Goal: Information Seeking & Learning: Learn about a topic

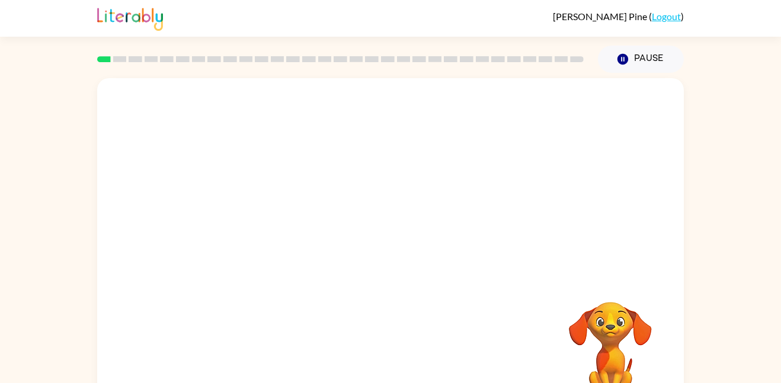
scroll to position [33, 0]
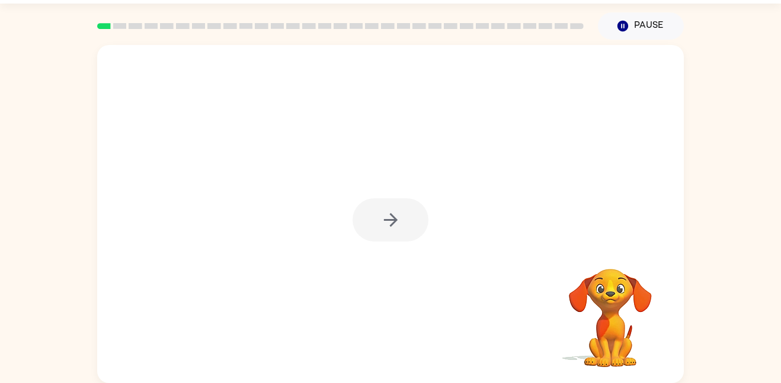
click at [399, 214] on div at bounding box center [390, 219] width 76 height 43
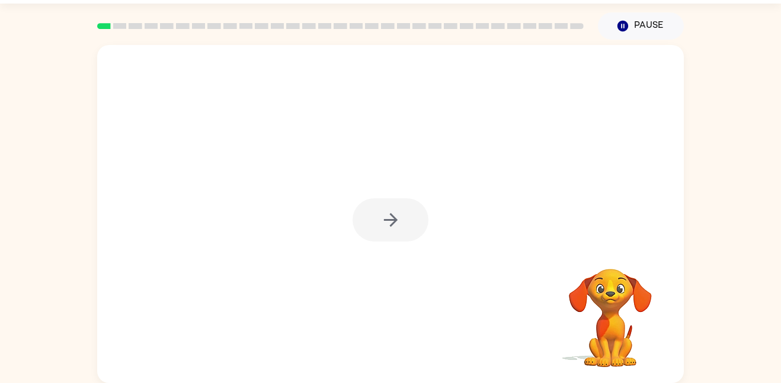
click at [399, 214] on div at bounding box center [390, 219] width 76 height 43
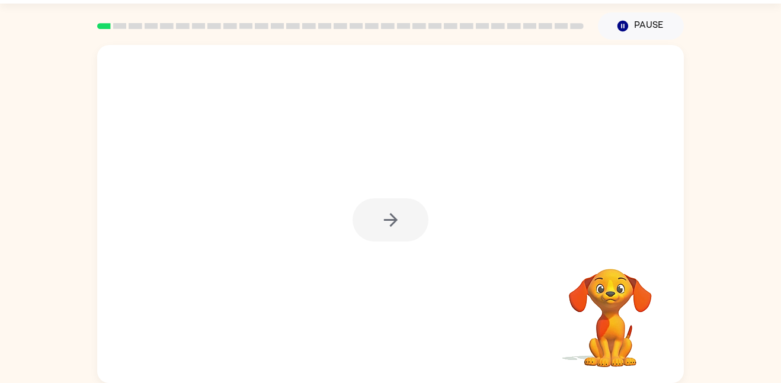
click at [399, 214] on icon "button" at bounding box center [390, 220] width 21 height 21
click at [399, 214] on div at bounding box center [390, 219] width 76 height 43
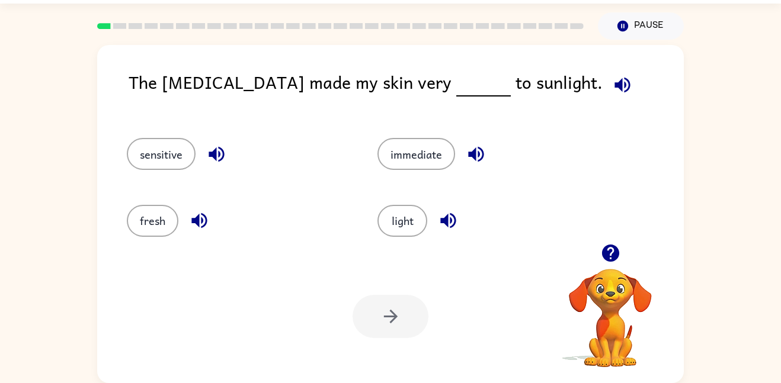
click at [612, 85] on icon "button" at bounding box center [622, 85] width 21 height 21
click at [221, 153] on icon "button" at bounding box center [216, 154] width 21 height 21
click at [469, 158] on icon "button" at bounding box center [476, 154] width 21 height 21
click at [176, 151] on button "sensitive" at bounding box center [161, 154] width 69 height 32
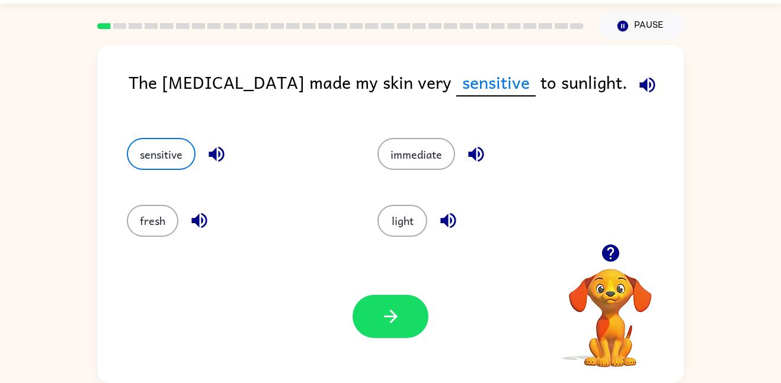
click at [637, 81] on icon "button" at bounding box center [647, 85] width 21 height 21
click at [381, 308] on icon "button" at bounding box center [390, 316] width 21 height 21
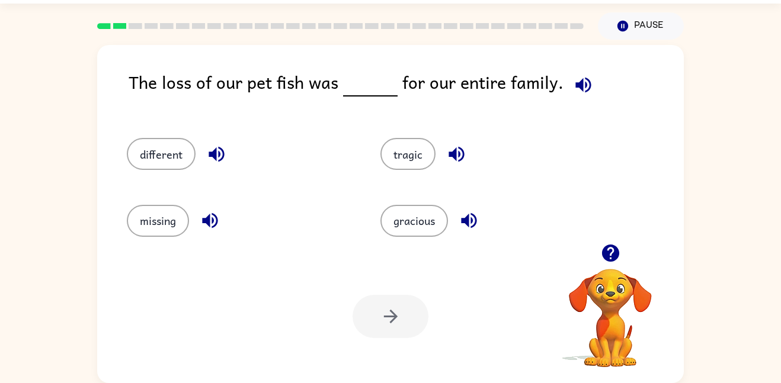
click at [581, 84] on icon "button" at bounding box center [583, 85] width 21 height 21
click at [582, 71] on button "button" at bounding box center [583, 85] width 30 height 30
click at [473, 155] on div "tragic" at bounding box center [493, 154] width 226 height 32
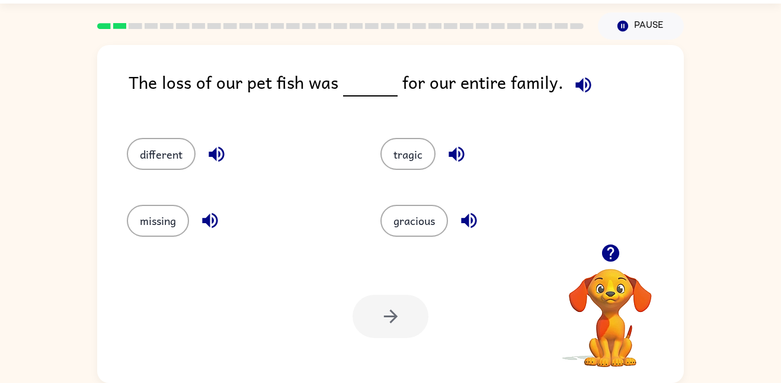
click at [465, 155] on icon "button" at bounding box center [456, 154] width 21 height 21
click at [216, 159] on icon "button" at bounding box center [216, 154] width 15 height 15
click at [172, 163] on button "different" at bounding box center [161, 154] width 69 height 32
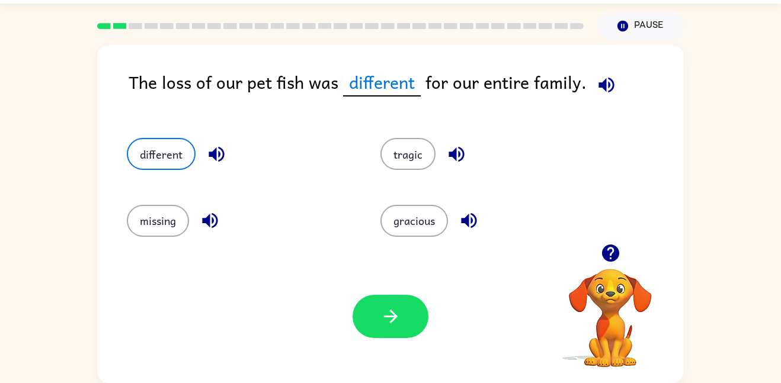
click at [607, 89] on icon "button" at bounding box center [606, 85] width 21 height 21
click at [381, 331] on button "button" at bounding box center [390, 316] width 76 height 43
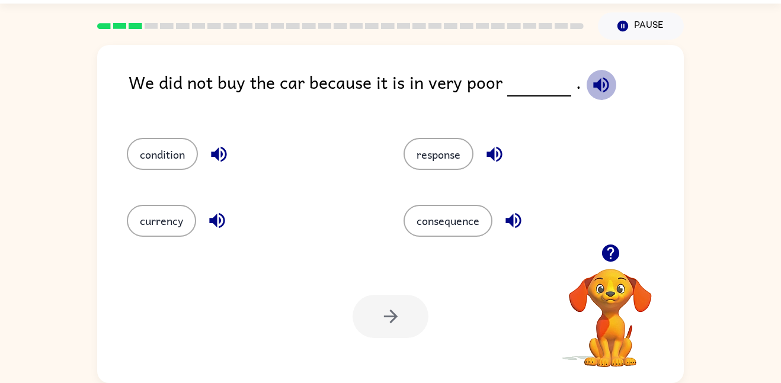
click at [598, 80] on icon "button" at bounding box center [600, 84] width 15 height 15
click at [216, 159] on icon "button" at bounding box center [219, 154] width 21 height 21
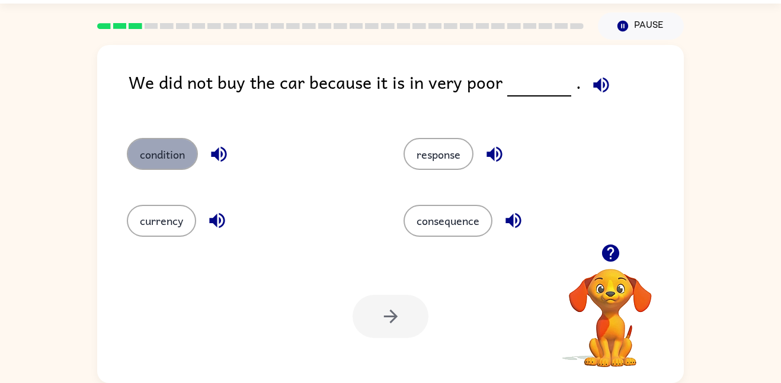
click at [172, 161] on button "condition" at bounding box center [162, 154] width 71 height 32
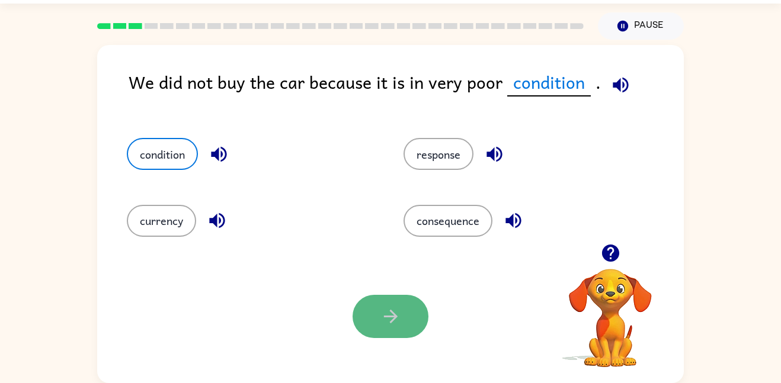
click at [415, 314] on button "button" at bounding box center [390, 316] width 76 height 43
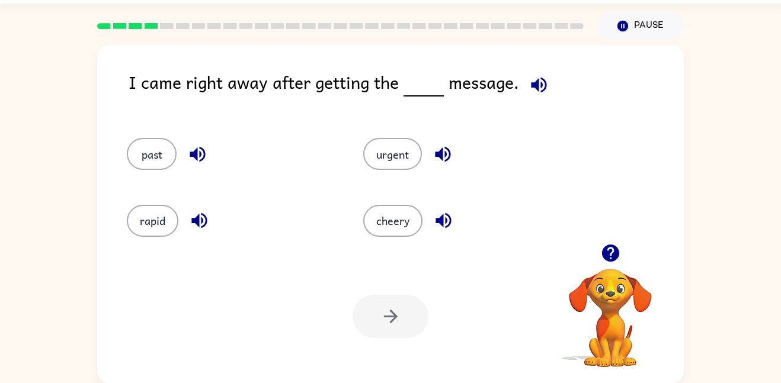
click at [539, 85] on icon "button" at bounding box center [538, 84] width 15 height 15
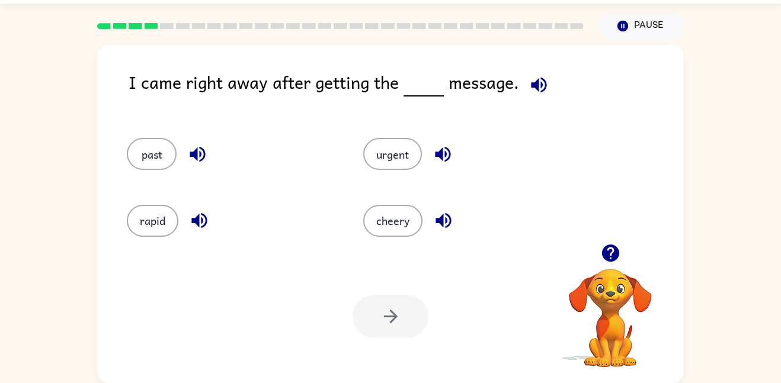
click at [539, 85] on icon "button" at bounding box center [538, 84] width 15 height 15
click at [520, 94] on span at bounding box center [536, 82] width 35 height 27
click at [533, 86] on icon "button" at bounding box center [538, 84] width 15 height 15
click at [198, 217] on icon "button" at bounding box center [198, 220] width 15 height 15
click at [540, 81] on icon "button" at bounding box center [538, 85] width 21 height 21
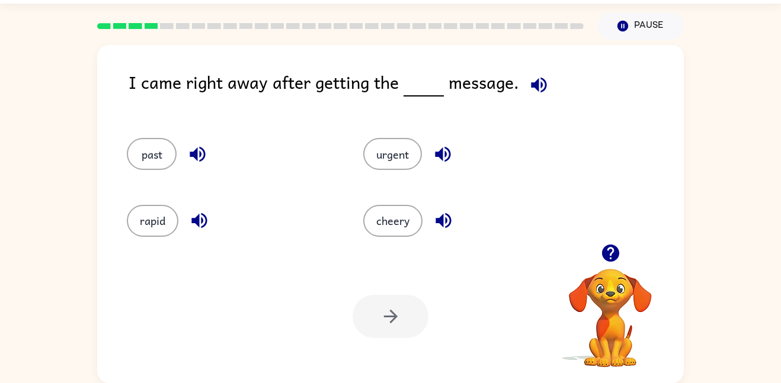
click at [445, 227] on icon "button" at bounding box center [443, 220] width 21 height 21
click at [445, 159] on icon "button" at bounding box center [442, 154] width 21 height 21
click at [384, 161] on button "urgent" at bounding box center [392, 154] width 59 height 32
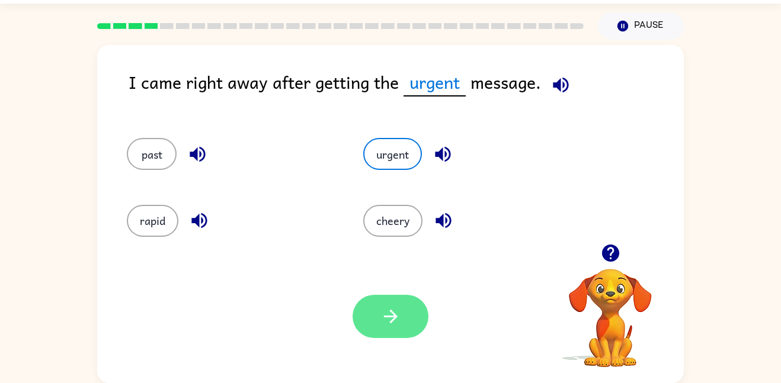
click at [400, 330] on button "button" at bounding box center [390, 316] width 76 height 43
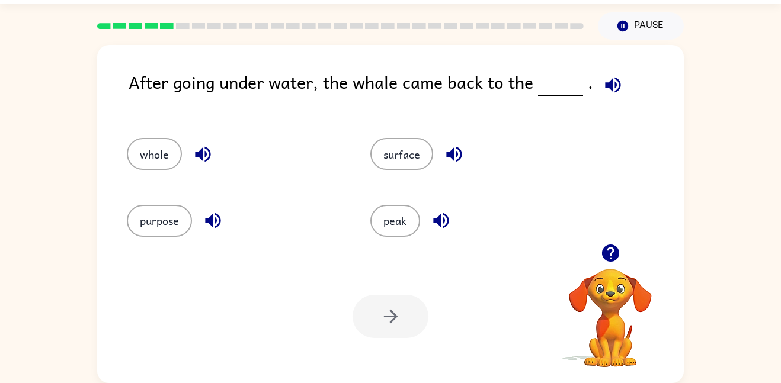
click at [611, 92] on icon "button" at bounding box center [612, 85] width 21 height 21
click at [411, 162] on button "surface" at bounding box center [401, 154] width 63 height 32
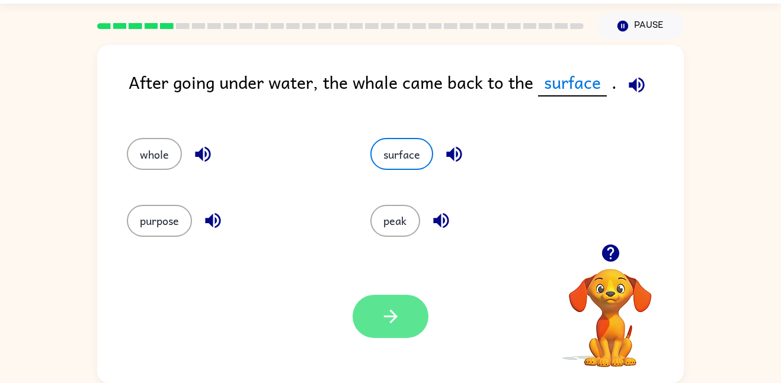
click at [395, 313] on icon "button" at bounding box center [390, 316] width 21 height 21
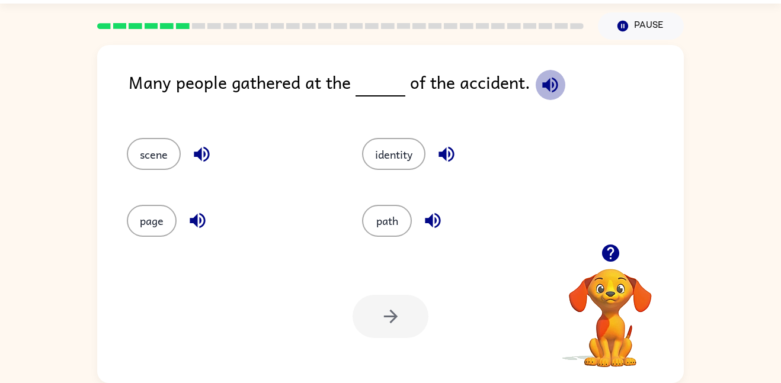
click at [549, 91] on icon "button" at bounding box center [549, 84] width 15 height 15
click at [546, 91] on icon "button" at bounding box center [550, 85] width 21 height 21
click at [204, 153] on icon "button" at bounding box center [201, 154] width 15 height 15
click at [167, 158] on button "scene" at bounding box center [154, 154] width 54 height 32
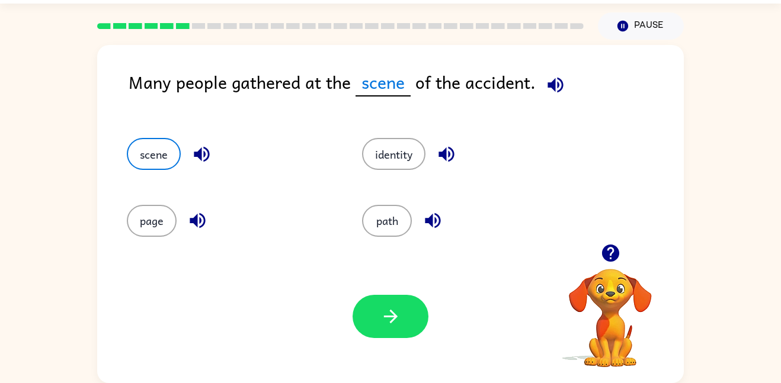
click at [419, 335] on div at bounding box center [390, 316] width 76 height 43
click at [411, 329] on button "button" at bounding box center [390, 316] width 76 height 43
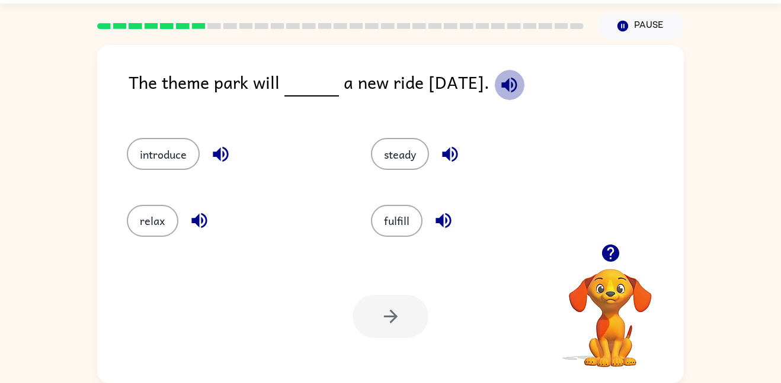
click at [519, 84] on icon "button" at bounding box center [509, 85] width 21 height 21
click at [163, 158] on button "introduce" at bounding box center [163, 154] width 73 height 32
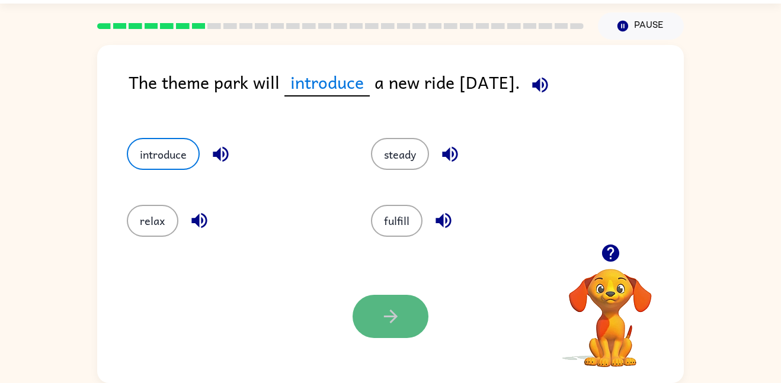
click at [407, 315] on button "button" at bounding box center [390, 316] width 76 height 43
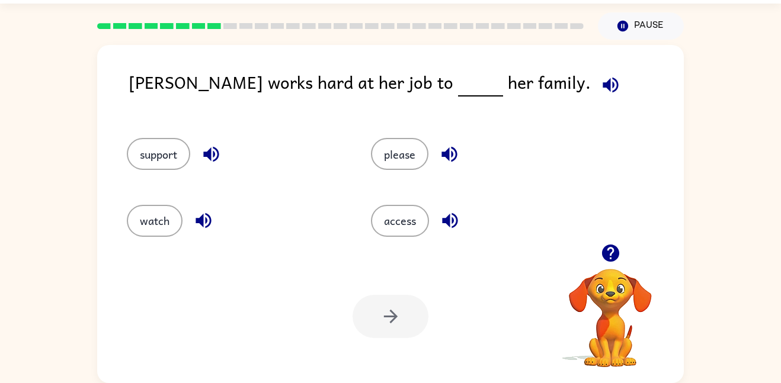
click at [600, 87] on icon "button" at bounding box center [610, 85] width 21 height 21
click at [162, 221] on button "watch" at bounding box center [155, 221] width 56 height 32
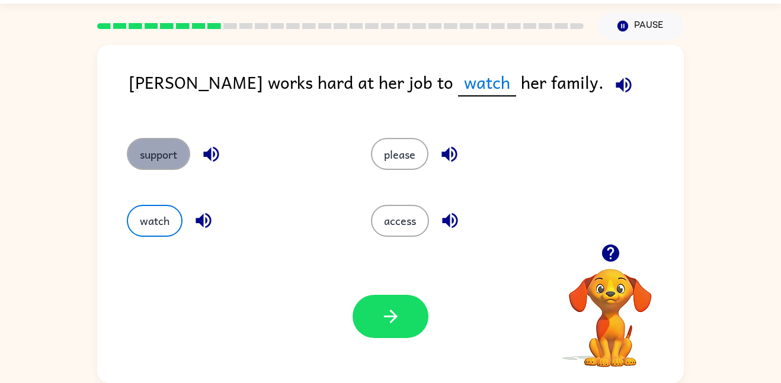
click at [165, 145] on button "support" at bounding box center [158, 154] width 63 height 32
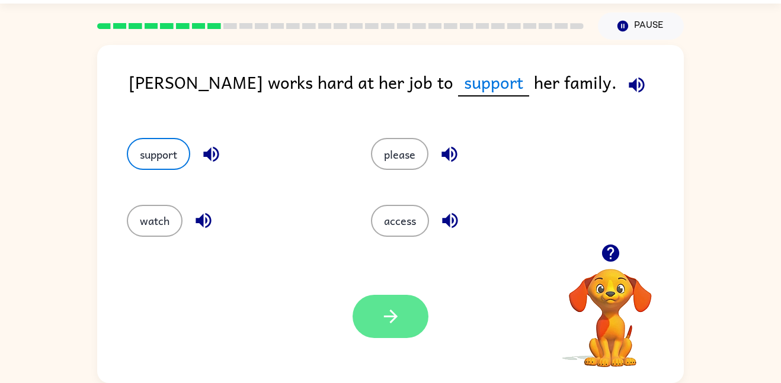
click at [373, 330] on button "button" at bounding box center [390, 316] width 76 height 43
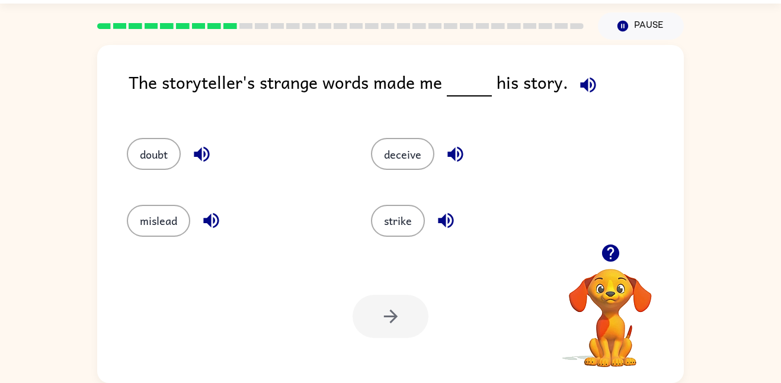
click at [581, 79] on icon "button" at bounding box center [588, 85] width 21 height 21
click at [171, 153] on button "doubt" at bounding box center [154, 154] width 54 height 32
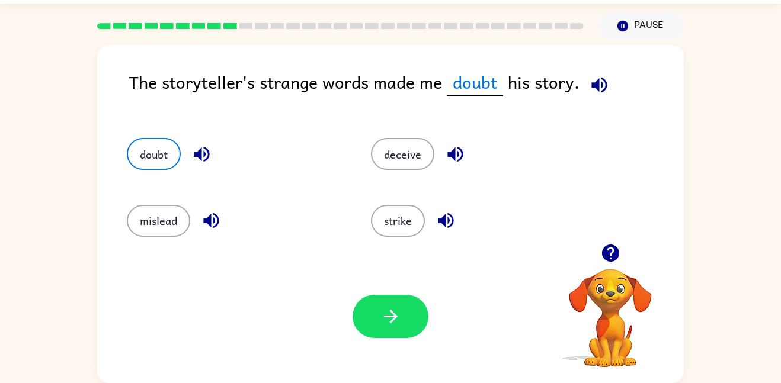
click at [188, 153] on button "button" at bounding box center [202, 154] width 30 height 30
click at [614, 81] on div "The storyteller's strange words made me doubt his story." at bounding box center [406, 92] width 555 height 46
click at [599, 84] on icon "button" at bounding box center [599, 85] width 21 height 21
click at [438, 218] on icon "button" at bounding box center [445, 220] width 21 height 21
click at [222, 223] on button "button" at bounding box center [211, 221] width 30 height 30
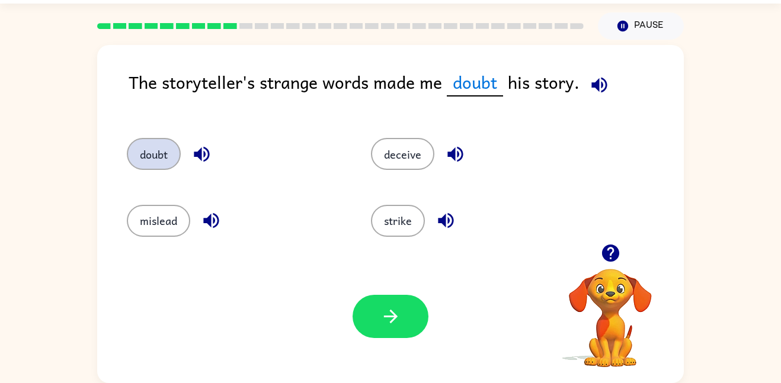
click at [145, 145] on button "doubt" at bounding box center [154, 154] width 54 height 32
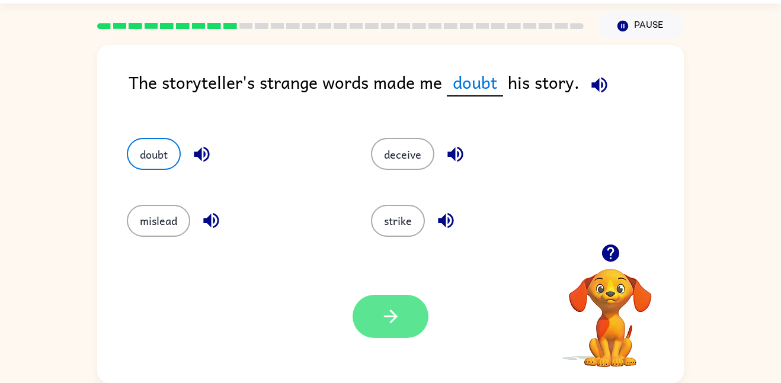
click at [397, 313] on icon "button" at bounding box center [390, 316] width 21 height 21
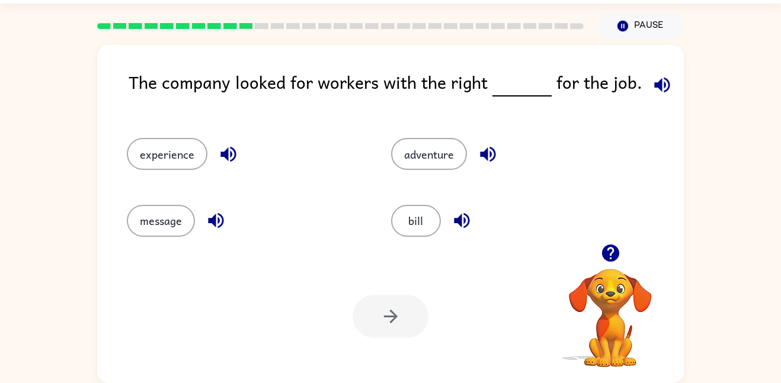
click at [656, 84] on icon "button" at bounding box center [662, 85] width 21 height 21
click at [208, 149] on div "experience" at bounding box center [245, 154] width 237 height 32
click at [228, 156] on icon "button" at bounding box center [228, 154] width 21 height 21
click at [486, 161] on icon "button" at bounding box center [487, 154] width 21 height 21
click at [458, 232] on button "button" at bounding box center [462, 221] width 30 height 30
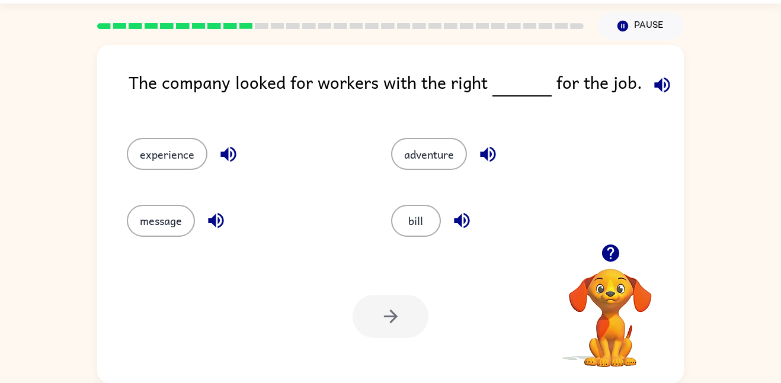
click at [209, 220] on icon "button" at bounding box center [215, 220] width 15 height 15
click at [174, 153] on button "experience" at bounding box center [167, 154] width 81 height 32
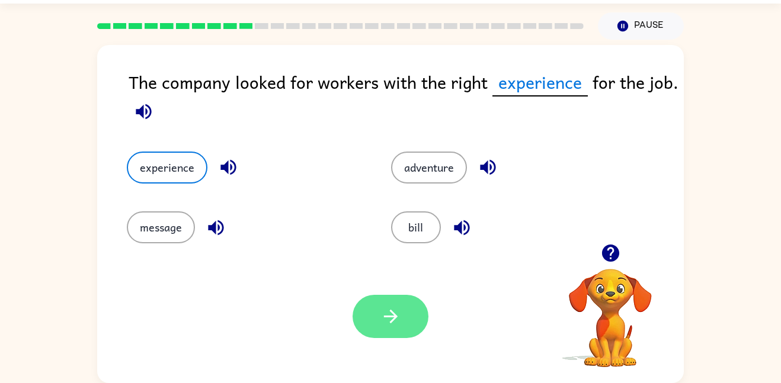
click at [379, 316] on button "button" at bounding box center [390, 316] width 76 height 43
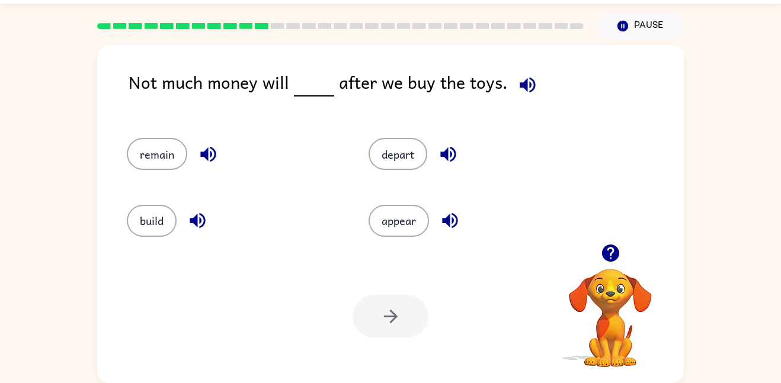
click at [524, 76] on icon "button" at bounding box center [527, 85] width 21 height 21
click at [170, 150] on button "remain" at bounding box center [157, 154] width 60 height 32
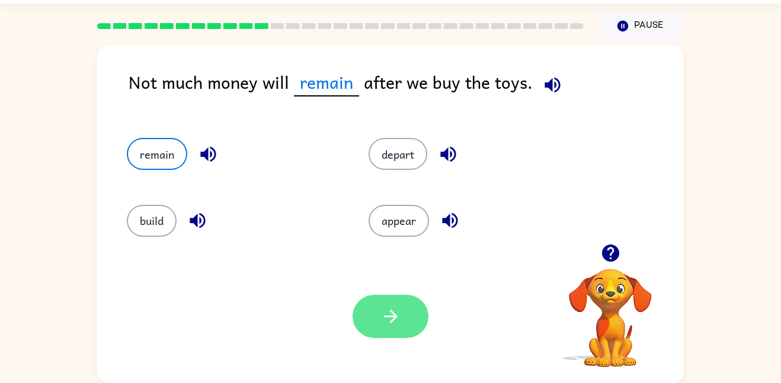
click at [383, 314] on icon "button" at bounding box center [390, 316] width 21 height 21
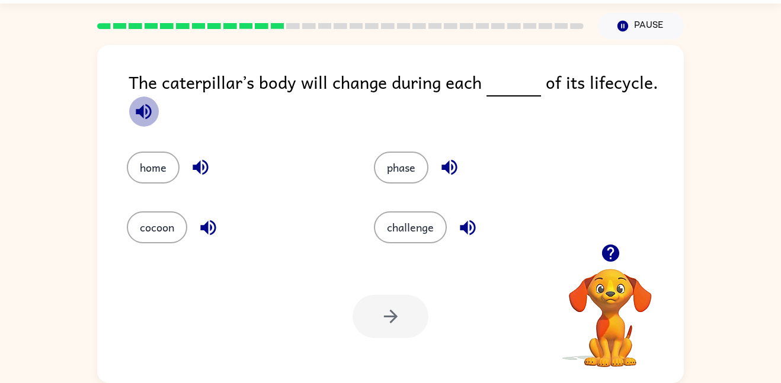
click at [135, 111] on icon "button" at bounding box center [143, 111] width 21 height 21
click at [415, 187] on div "phase" at bounding box center [474, 159] width 247 height 60
click at [412, 181] on button "phase" at bounding box center [401, 168] width 54 height 32
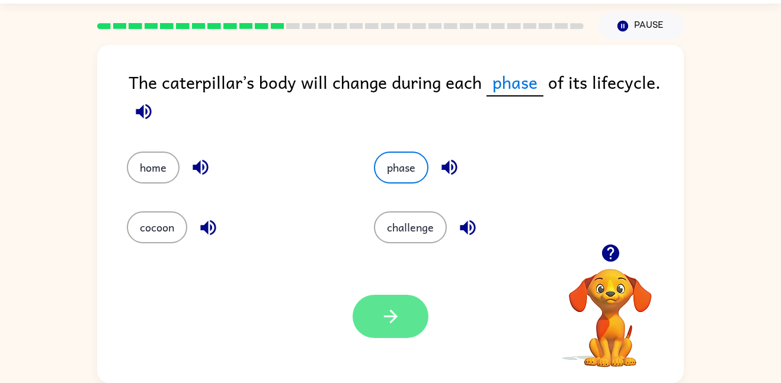
click at [403, 315] on button "button" at bounding box center [390, 316] width 76 height 43
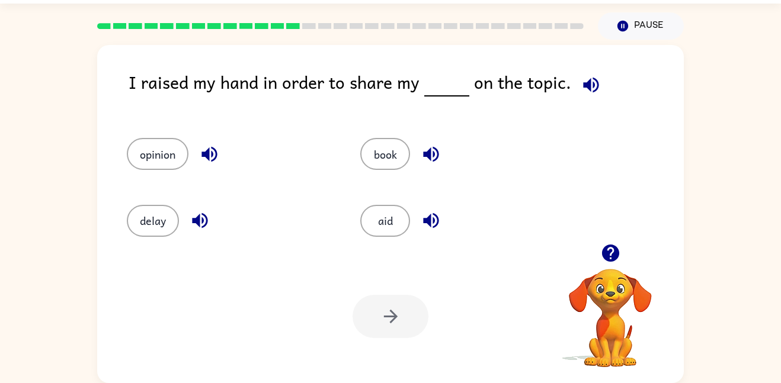
click at [586, 93] on icon "button" at bounding box center [591, 85] width 21 height 21
click at [366, 160] on button "book" at bounding box center [385, 154] width 50 height 32
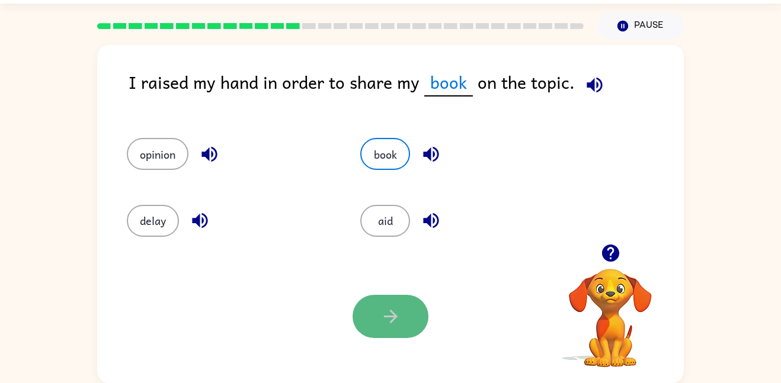
click at [393, 323] on icon "button" at bounding box center [390, 316] width 21 height 21
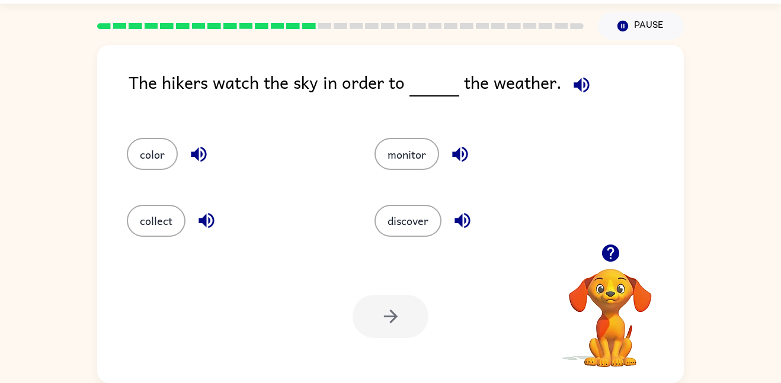
click at [554, 49] on div "The hikers watch the sky in order to the weather. color monitor collect discove…" at bounding box center [390, 214] width 586 height 338
click at [579, 78] on icon "button" at bounding box center [580, 84] width 15 height 15
click at [413, 147] on button "monitor" at bounding box center [406, 154] width 65 height 32
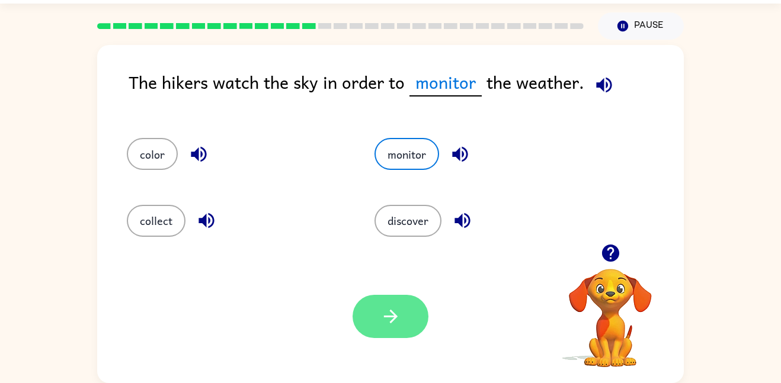
click at [373, 313] on button "button" at bounding box center [390, 316] width 76 height 43
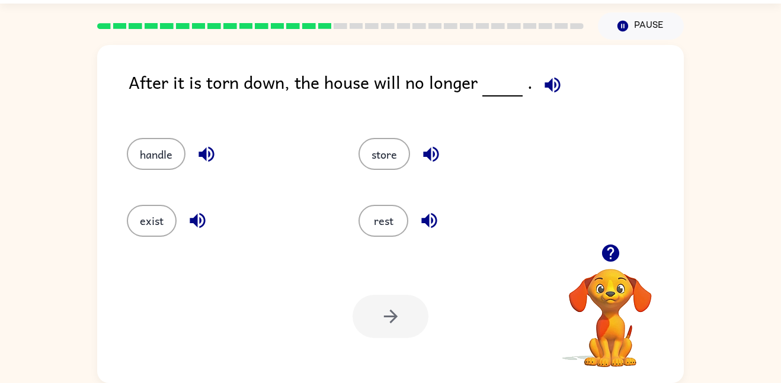
click at [547, 89] on icon "button" at bounding box center [551, 84] width 15 height 15
click at [198, 223] on icon "button" at bounding box center [197, 220] width 21 height 21
click at [156, 212] on button "exist" at bounding box center [152, 221] width 50 height 32
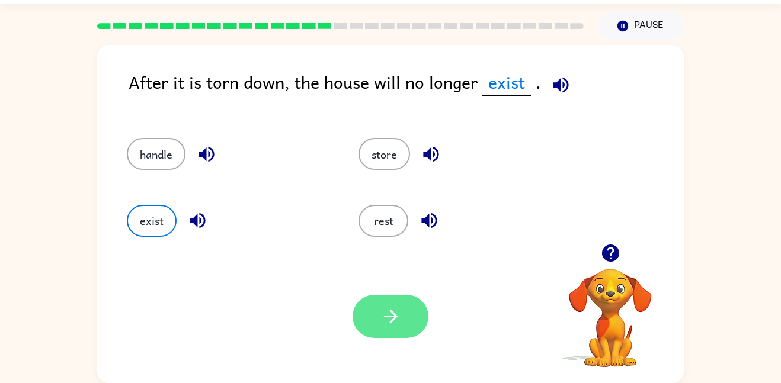
click at [362, 311] on button "button" at bounding box center [390, 316] width 76 height 43
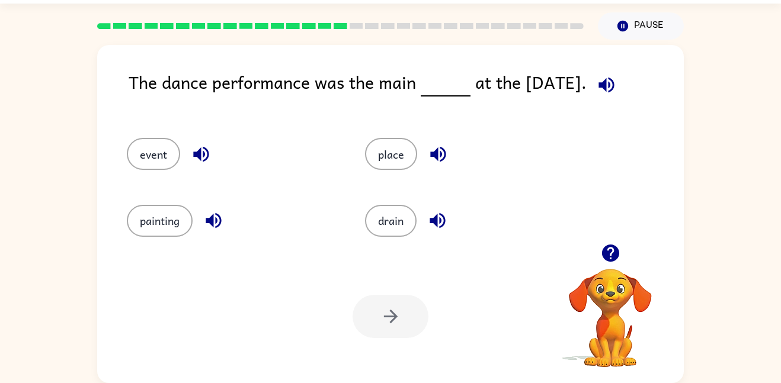
click at [605, 82] on icon "button" at bounding box center [605, 84] width 15 height 15
click at [399, 155] on button "place" at bounding box center [391, 154] width 52 height 32
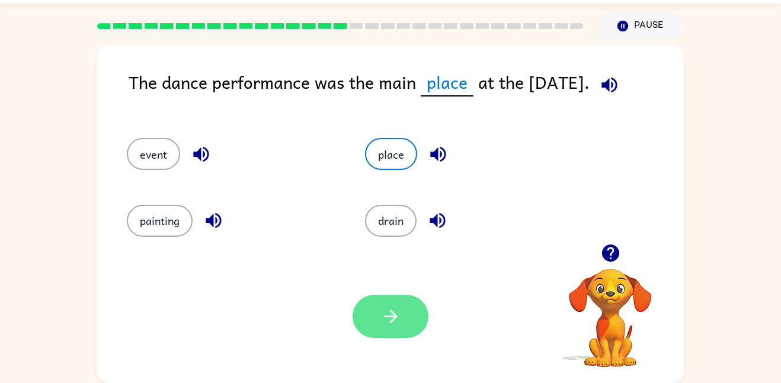
click at [392, 331] on button "button" at bounding box center [390, 316] width 76 height 43
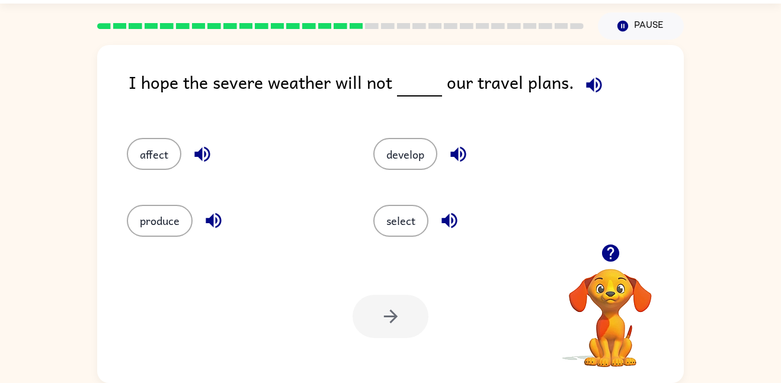
click at [587, 85] on icon "button" at bounding box center [593, 84] width 15 height 15
click at [202, 144] on icon "button" at bounding box center [202, 154] width 21 height 21
click at [137, 158] on button "affect" at bounding box center [154, 154] width 54 height 32
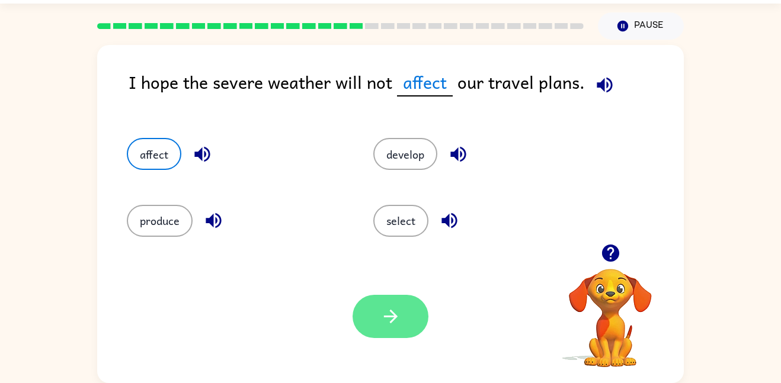
click at [376, 301] on button "button" at bounding box center [390, 316] width 76 height 43
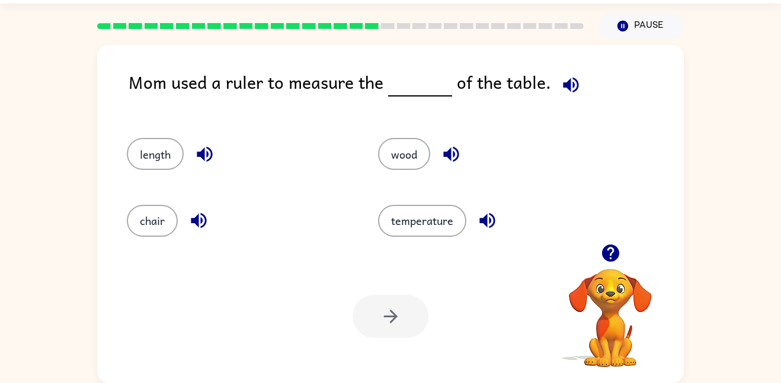
click at [569, 81] on icon "button" at bounding box center [570, 85] width 21 height 21
click at [489, 216] on icon "button" at bounding box center [487, 220] width 21 height 21
click at [159, 149] on button "length" at bounding box center [155, 154] width 57 height 32
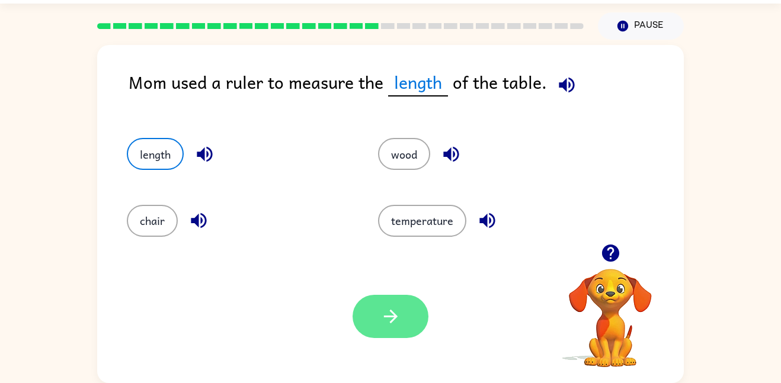
click at [400, 325] on icon "button" at bounding box center [390, 316] width 21 height 21
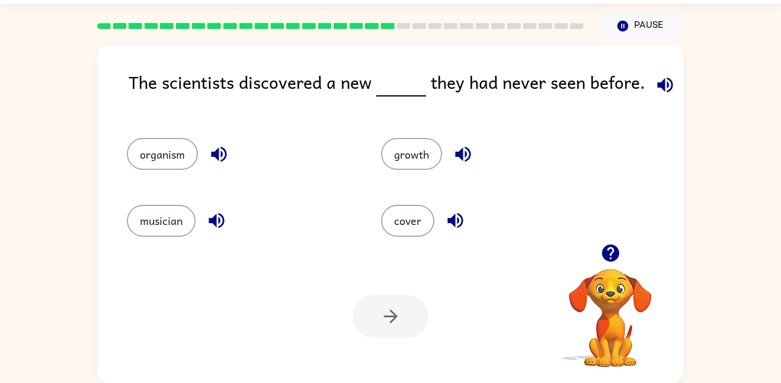
click at [664, 65] on div "The scientists discovered a new they had never seen before. organism growth mus…" at bounding box center [390, 214] width 586 height 338
click at [659, 89] on icon "button" at bounding box center [664, 84] width 15 height 15
click at [397, 157] on button "growth" at bounding box center [411, 154] width 61 height 32
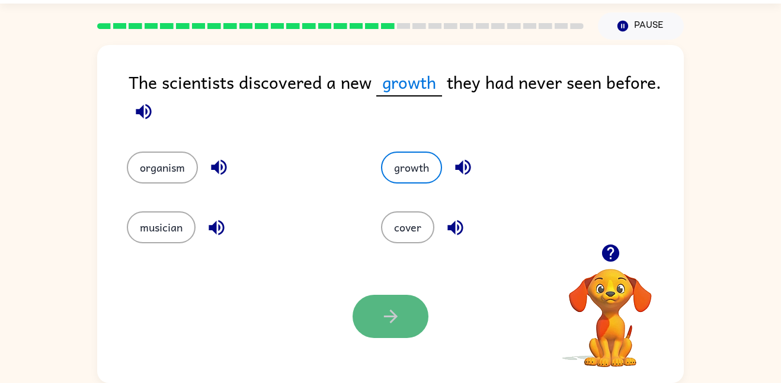
click at [368, 313] on button "button" at bounding box center [390, 316] width 76 height 43
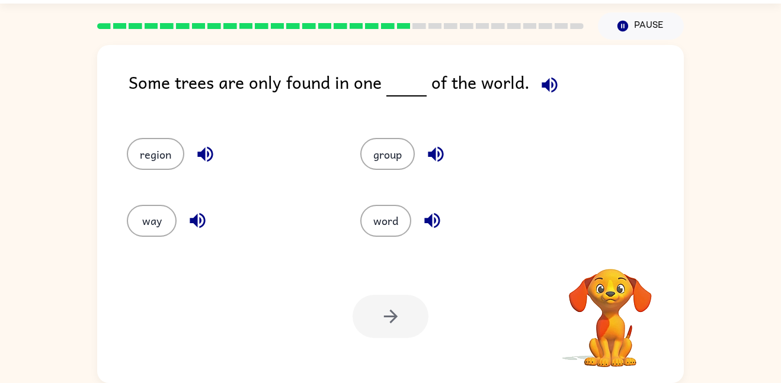
click at [541, 84] on icon "button" at bounding box center [548, 84] width 15 height 15
click at [380, 165] on button "group" at bounding box center [387, 154] width 54 height 32
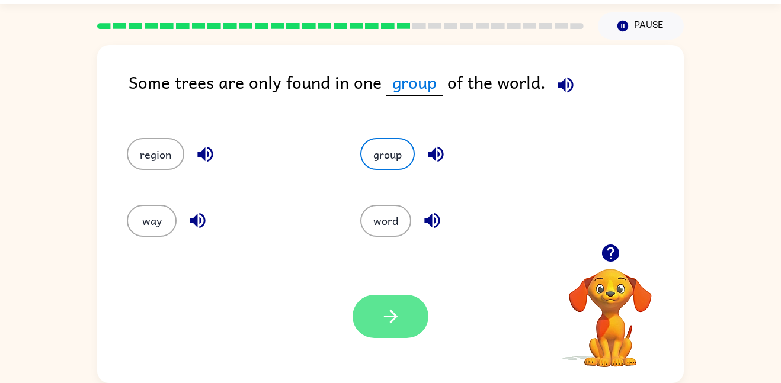
click at [385, 305] on button "button" at bounding box center [390, 316] width 76 height 43
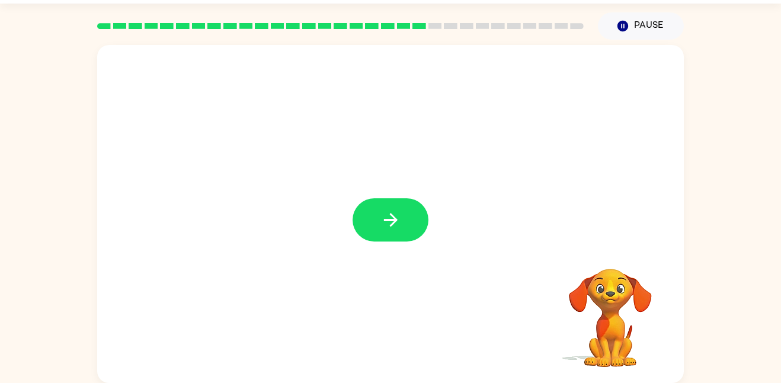
click at [371, 242] on div at bounding box center [390, 214] width 586 height 338
click at [376, 235] on button "button" at bounding box center [390, 219] width 76 height 43
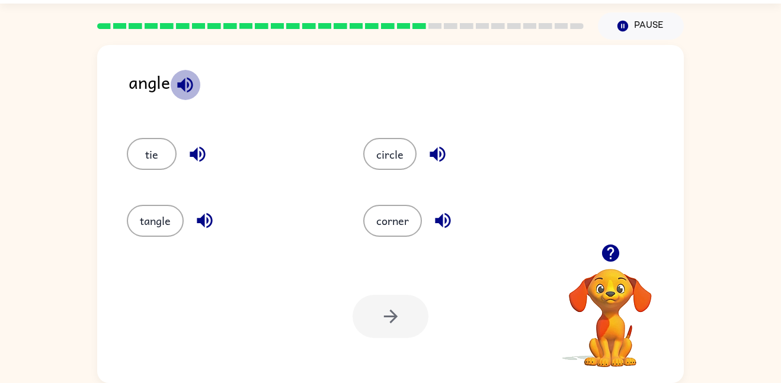
click at [189, 87] on icon "button" at bounding box center [185, 85] width 21 height 21
click at [206, 219] on icon "button" at bounding box center [204, 220] width 15 height 15
click at [452, 217] on icon "button" at bounding box center [442, 220] width 21 height 21
click at [435, 163] on icon "button" at bounding box center [437, 154] width 21 height 21
click at [204, 147] on icon "button" at bounding box center [197, 154] width 21 height 21
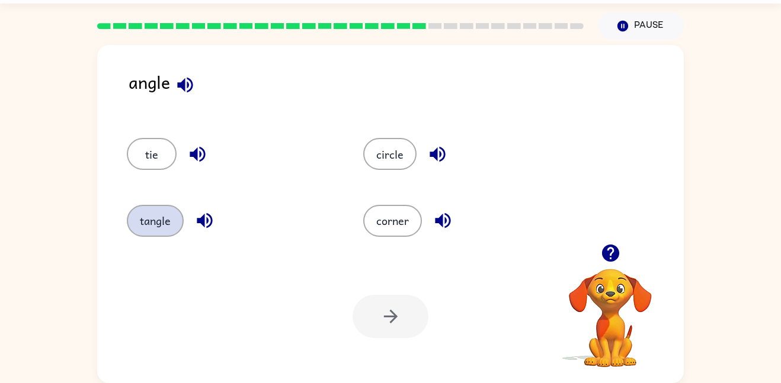
click at [137, 218] on button "tangle" at bounding box center [155, 221] width 57 height 32
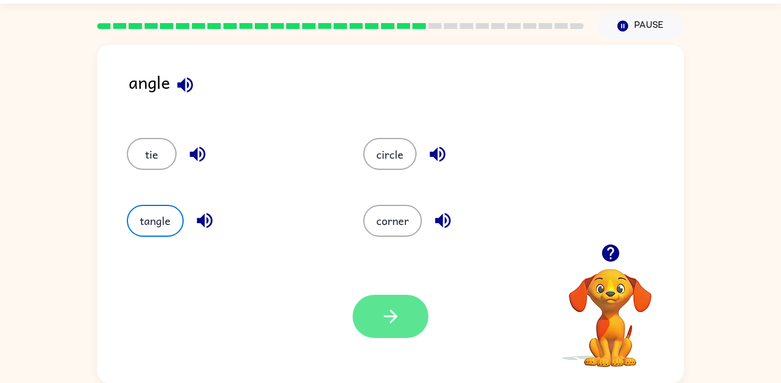
click at [404, 328] on button "button" at bounding box center [390, 316] width 76 height 43
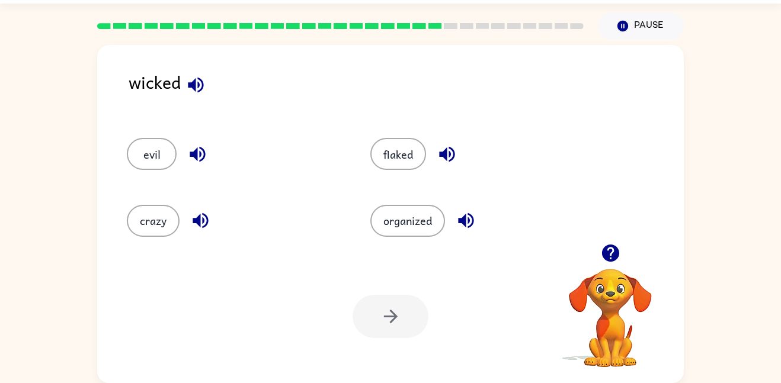
click at [203, 149] on icon "button" at bounding box center [197, 154] width 15 height 15
click at [200, 90] on icon "button" at bounding box center [195, 84] width 15 height 15
click at [165, 151] on button "evil" at bounding box center [152, 154] width 50 height 32
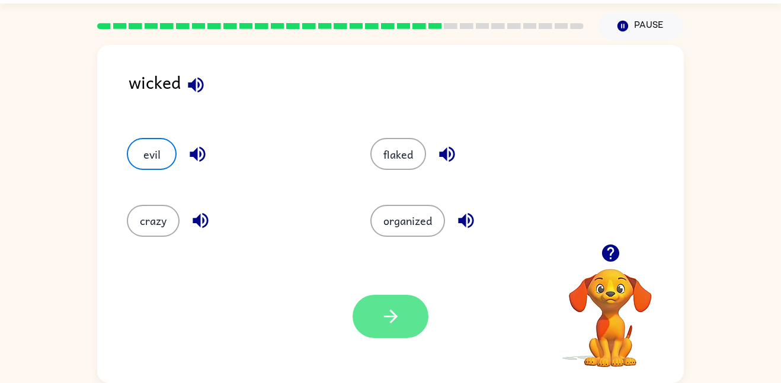
click at [407, 321] on button "button" at bounding box center [390, 316] width 76 height 43
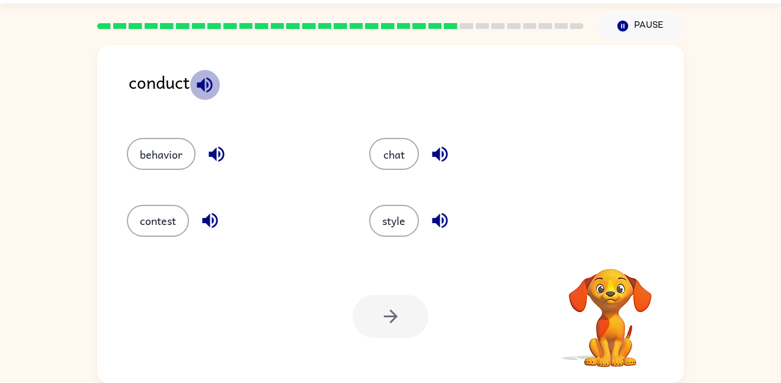
click at [216, 86] on button "button" at bounding box center [205, 85] width 30 height 30
click at [412, 216] on button "style" at bounding box center [394, 221] width 50 height 32
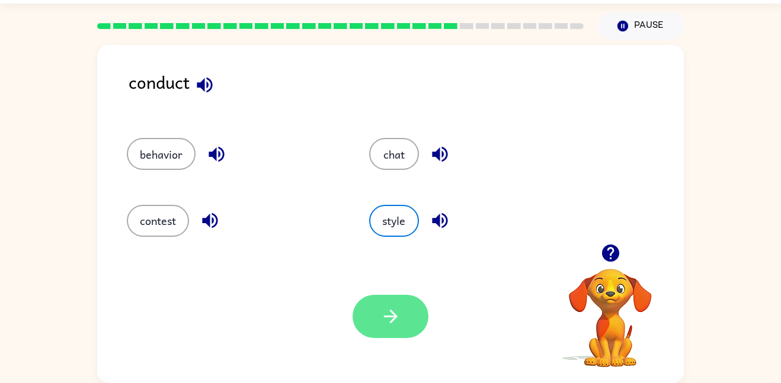
click at [401, 301] on button "button" at bounding box center [390, 316] width 76 height 43
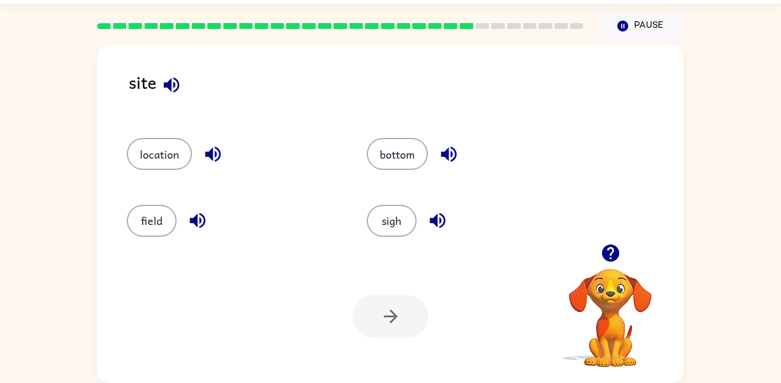
click at [180, 78] on icon "button" at bounding box center [171, 85] width 21 height 21
click at [459, 160] on icon "button" at bounding box center [448, 154] width 21 height 21
click at [437, 214] on icon "button" at bounding box center [437, 220] width 21 height 21
click at [225, 146] on button "button" at bounding box center [213, 154] width 30 height 30
click at [179, 148] on button "location" at bounding box center [159, 154] width 65 height 32
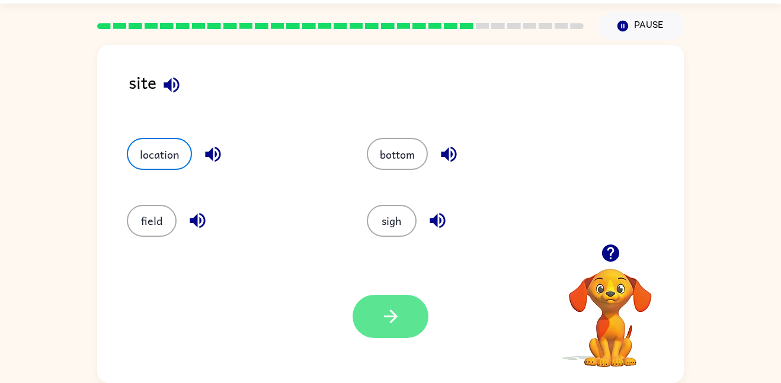
click at [395, 328] on button "button" at bounding box center [390, 316] width 76 height 43
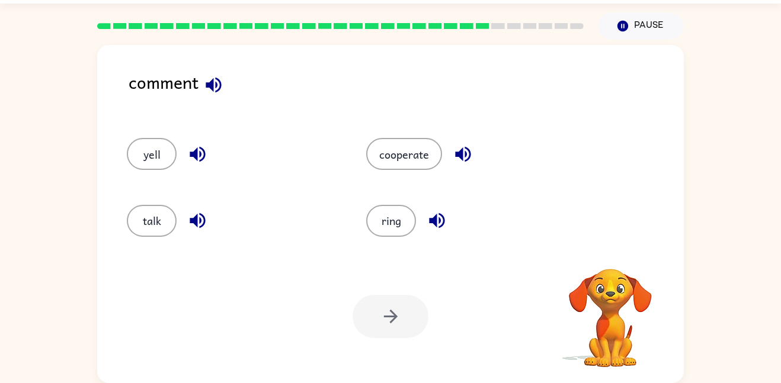
click at [208, 85] on icon "button" at bounding box center [213, 84] width 15 height 15
click at [208, 157] on button "button" at bounding box center [197, 154] width 30 height 30
click at [448, 153] on button "button" at bounding box center [463, 154] width 30 height 30
click at [148, 236] on button "talk" at bounding box center [152, 221] width 50 height 32
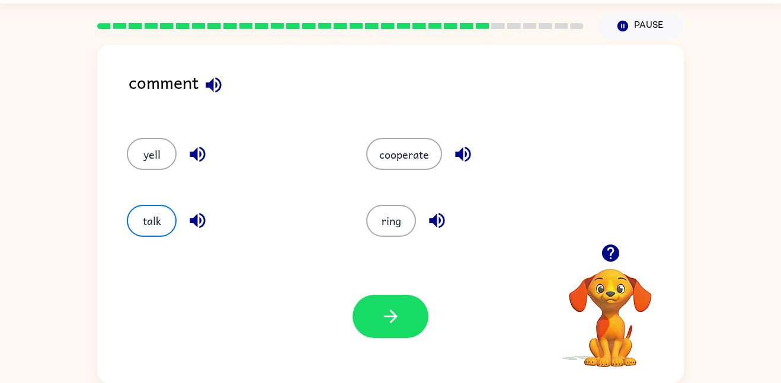
click at [184, 227] on button "button" at bounding box center [197, 221] width 30 height 30
click at [127, 216] on button "talk" at bounding box center [152, 221] width 50 height 32
click at [415, 322] on button "button" at bounding box center [390, 316] width 76 height 43
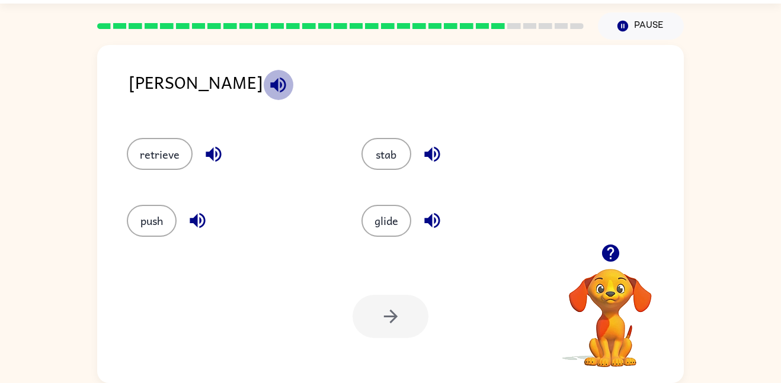
click at [268, 89] on icon "button" at bounding box center [278, 85] width 21 height 21
click at [217, 149] on icon "button" at bounding box center [213, 154] width 15 height 15
click at [194, 221] on icon "button" at bounding box center [197, 220] width 15 height 15
click at [424, 152] on icon "button" at bounding box center [431, 154] width 15 height 15
click at [437, 223] on icon "button" at bounding box center [432, 220] width 21 height 21
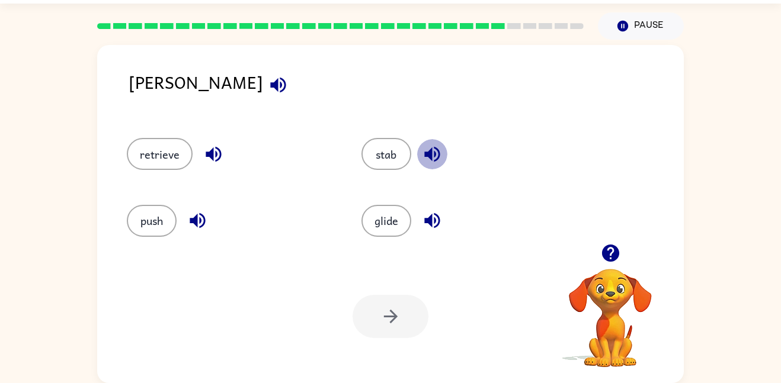
click at [424, 155] on icon "button" at bounding box center [431, 154] width 15 height 15
click at [387, 153] on button "stab" at bounding box center [386, 154] width 50 height 32
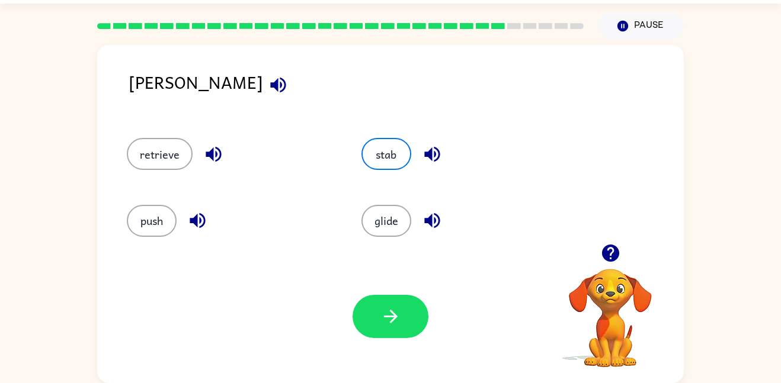
click at [408, 341] on div "Your browser must support playing .mp4 files to use Literably. Please try using…" at bounding box center [390, 316] width 586 height 133
click at [398, 313] on icon "button" at bounding box center [390, 316] width 21 height 21
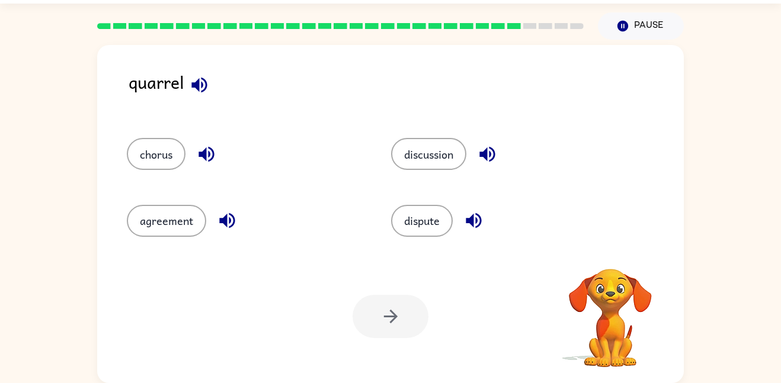
click at [205, 86] on icon "button" at bounding box center [198, 84] width 15 height 15
click at [210, 167] on button "button" at bounding box center [206, 154] width 30 height 30
click at [233, 225] on icon "button" at bounding box center [227, 220] width 21 height 21
click at [470, 223] on icon "button" at bounding box center [473, 220] width 15 height 15
click at [490, 147] on icon "button" at bounding box center [487, 154] width 21 height 21
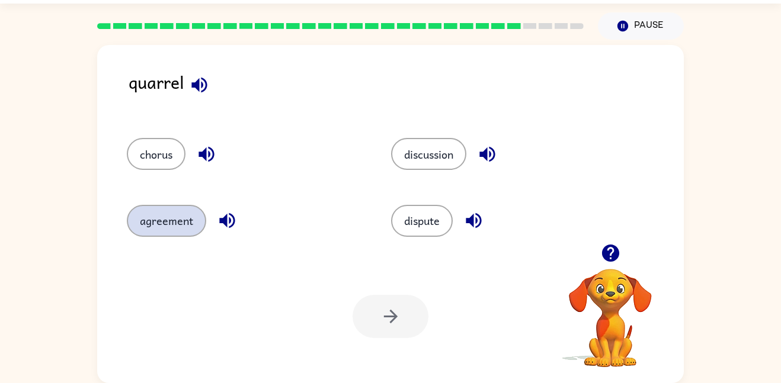
click at [188, 216] on button "agreement" at bounding box center [166, 221] width 79 height 32
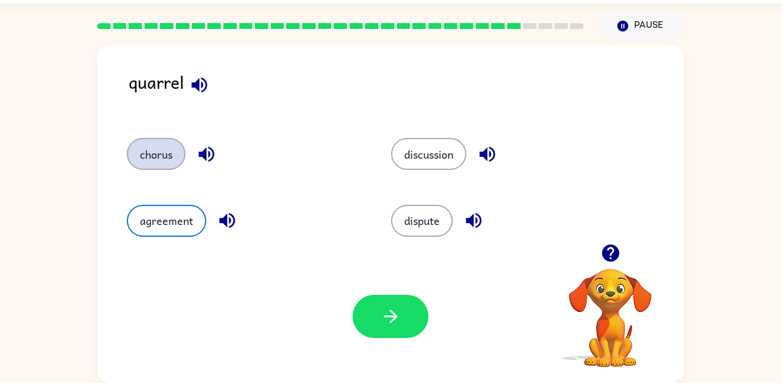
click at [150, 153] on button "chorus" at bounding box center [156, 154] width 59 height 32
click at [202, 150] on icon "button" at bounding box center [206, 154] width 21 height 21
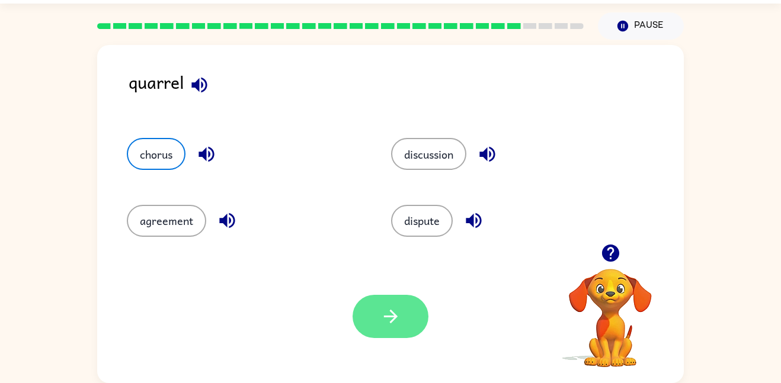
click at [387, 323] on icon "button" at bounding box center [390, 316] width 21 height 21
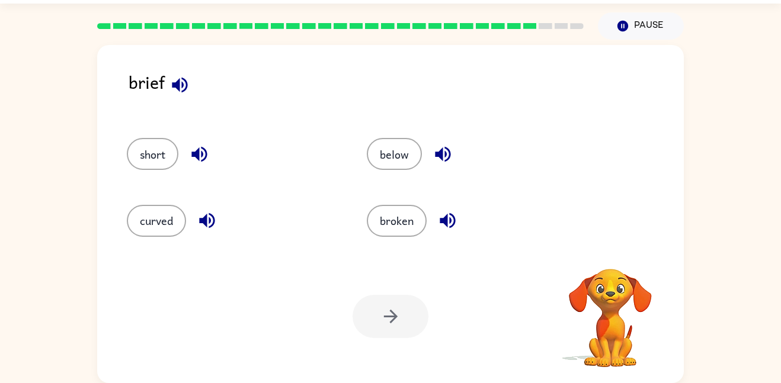
click at [182, 75] on icon "button" at bounding box center [179, 85] width 21 height 21
click at [211, 152] on button "button" at bounding box center [199, 154] width 30 height 30
click at [209, 210] on icon "button" at bounding box center [207, 220] width 21 height 21
click at [143, 138] on button "short" at bounding box center [153, 154] width 52 height 32
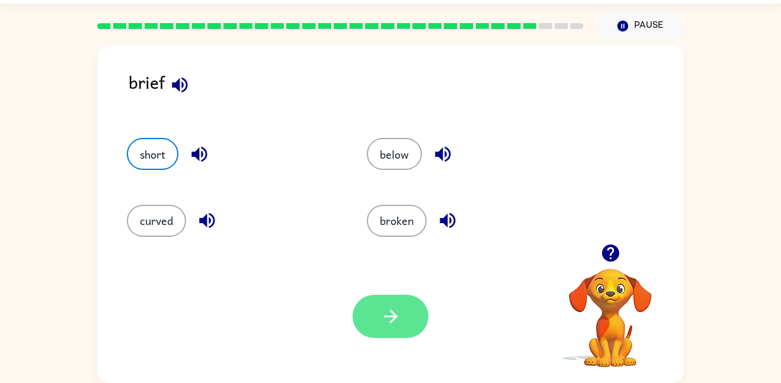
click at [370, 310] on button "button" at bounding box center [390, 316] width 76 height 43
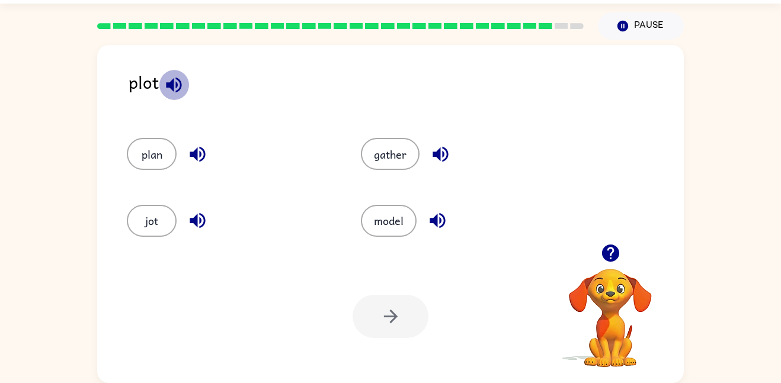
click at [183, 92] on icon "button" at bounding box center [173, 85] width 21 height 21
click at [435, 153] on icon "button" at bounding box center [439, 154] width 15 height 15
click at [199, 213] on icon "button" at bounding box center [197, 220] width 15 height 15
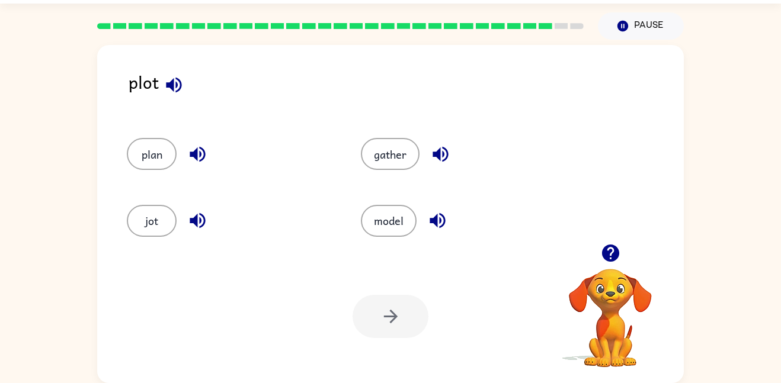
click at [199, 213] on icon "button" at bounding box center [197, 220] width 15 height 15
click at [193, 147] on icon "button" at bounding box center [197, 154] width 21 height 21
click at [126, 126] on div "plan" at bounding box center [221, 149] width 234 height 66
click at [148, 159] on button "plan" at bounding box center [152, 154] width 50 height 32
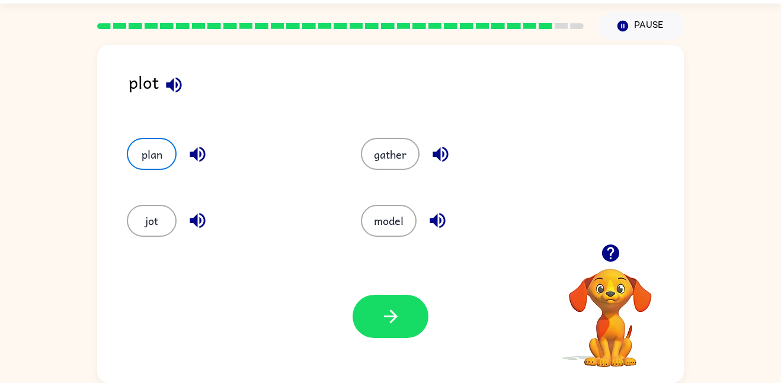
click at [401, 358] on div "Your browser must support playing .mp4 files to use Literably. Please try using…" at bounding box center [390, 316] width 586 height 133
click at [398, 332] on button "button" at bounding box center [390, 316] width 76 height 43
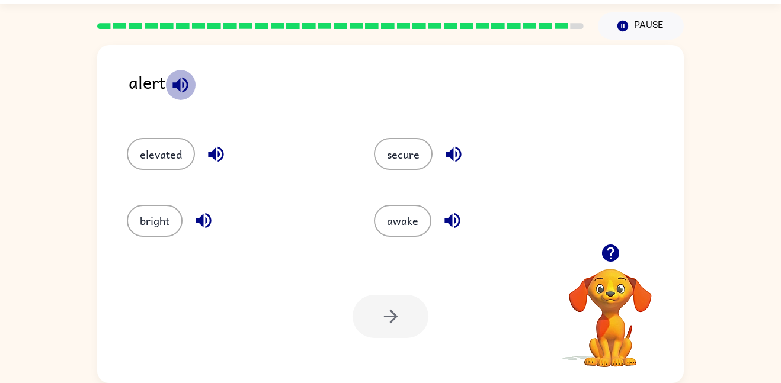
click at [174, 77] on icon "button" at bounding box center [180, 85] width 21 height 21
click at [219, 153] on icon "button" at bounding box center [215, 154] width 15 height 15
click at [458, 140] on button "button" at bounding box center [453, 154] width 30 height 30
click at [442, 217] on icon "button" at bounding box center [452, 220] width 21 height 21
click at [420, 155] on button "secure" at bounding box center [403, 154] width 59 height 32
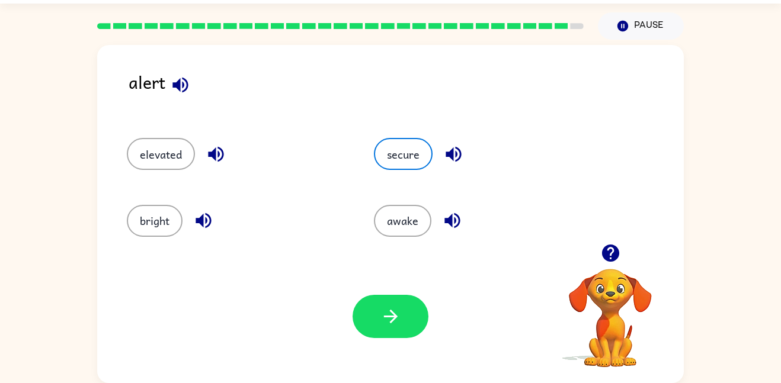
click at [211, 220] on icon "button" at bounding box center [202, 220] width 15 height 15
click at [438, 215] on button "button" at bounding box center [452, 221] width 30 height 30
click at [450, 158] on icon "button" at bounding box center [453, 154] width 21 height 21
click at [393, 321] on icon "button" at bounding box center [390, 316] width 21 height 21
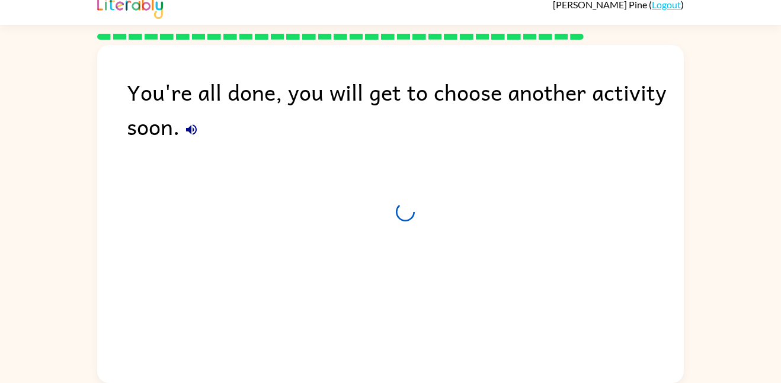
scroll to position [12, 0]
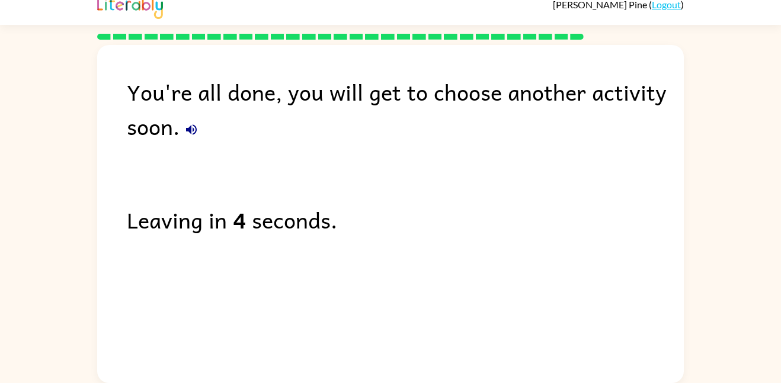
click at [182, 131] on button "button" at bounding box center [191, 130] width 24 height 24
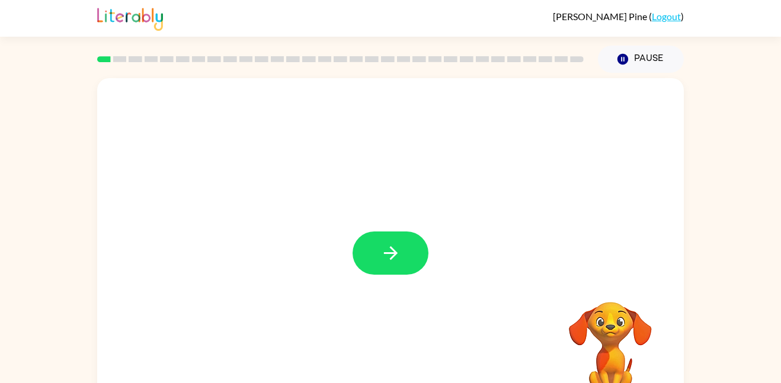
click at [383, 228] on div at bounding box center [390, 247] width 586 height 338
click at [385, 240] on button "button" at bounding box center [390, 253] width 76 height 43
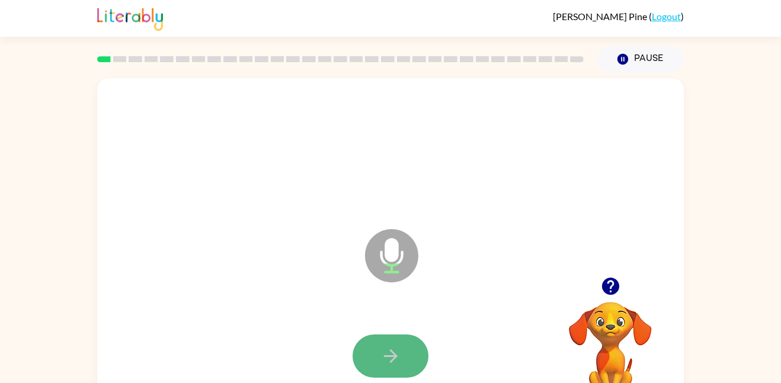
click at [402, 360] on button "button" at bounding box center [390, 356] width 76 height 43
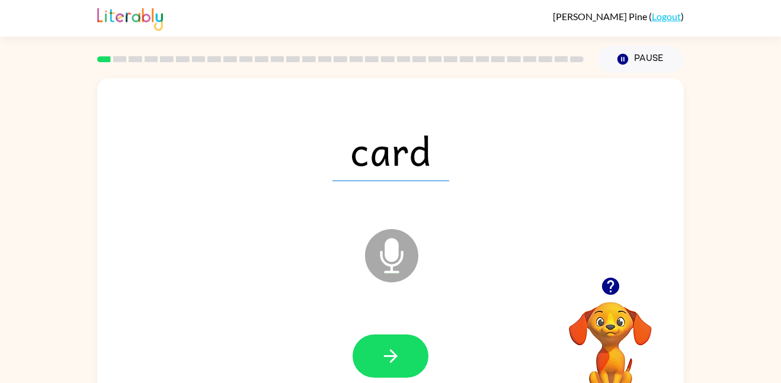
click at [402, 360] on button "button" at bounding box center [390, 356] width 76 height 43
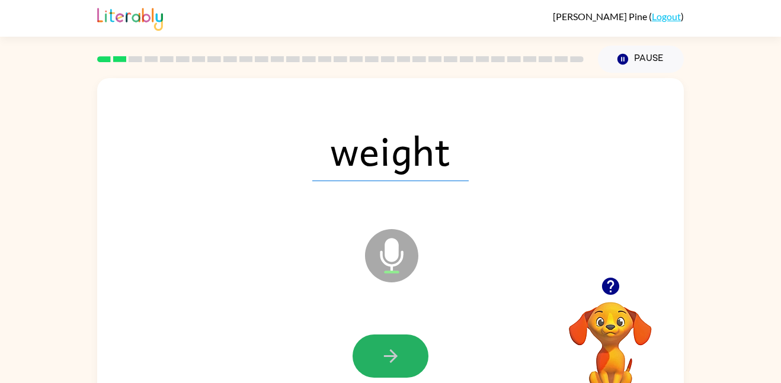
click at [402, 360] on button "button" at bounding box center [390, 356] width 76 height 43
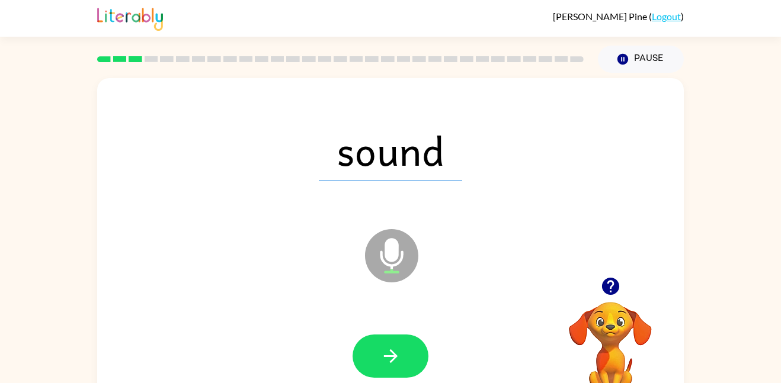
click at [402, 360] on button "button" at bounding box center [390, 356] width 76 height 43
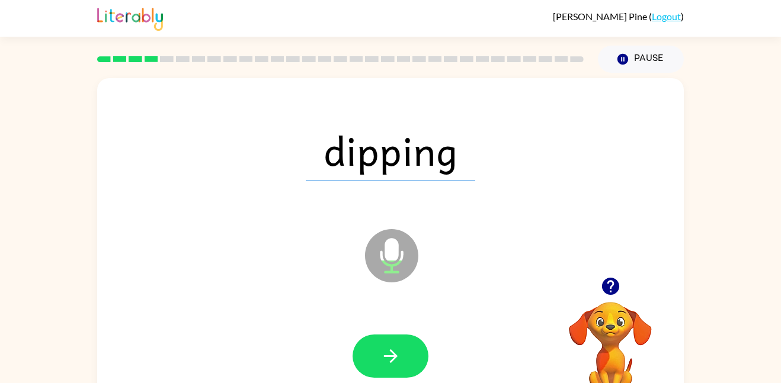
click at [402, 360] on button "button" at bounding box center [390, 356] width 76 height 43
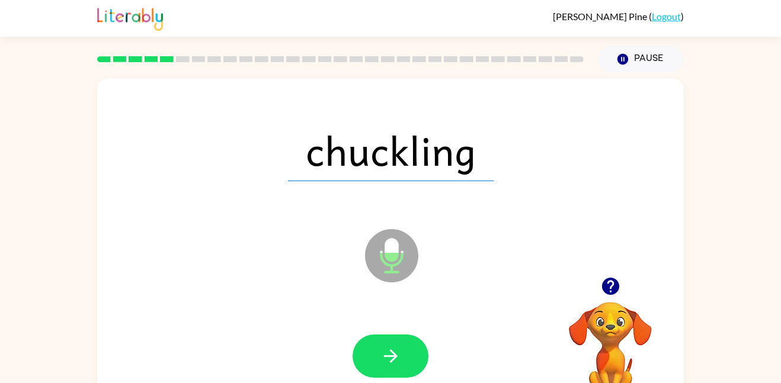
click at [402, 360] on button "button" at bounding box center [390, 356] width 76 height 43
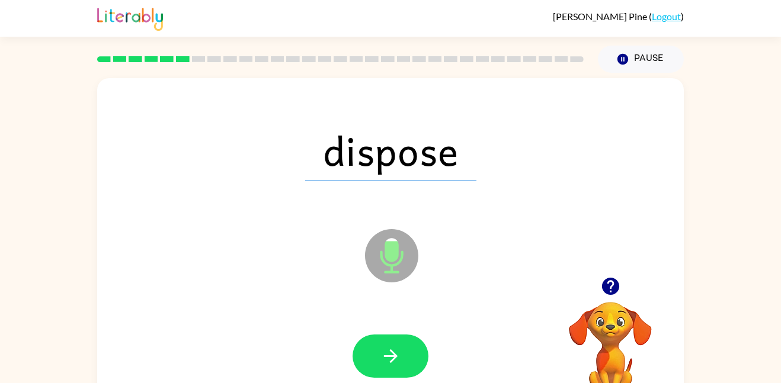
click at [402, 360] on button "button" at bounding box center [390, 356] width 76 height 43
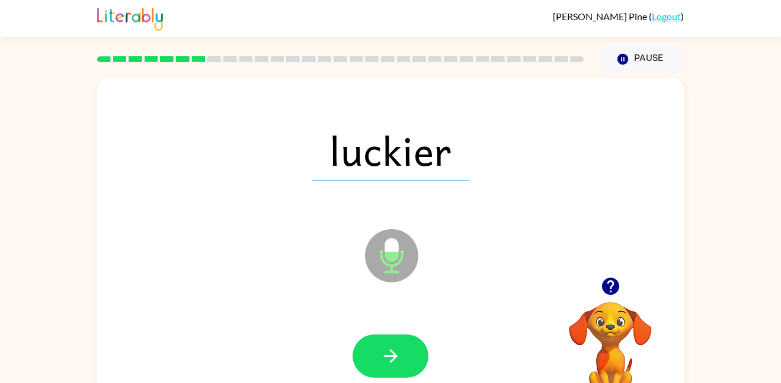
click at [402, 360] on button "button" at bounding box center [390, 356] width 76 height 43
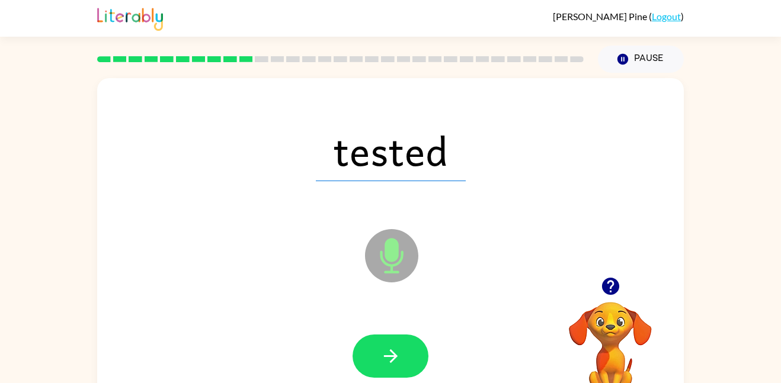
click at [402, 360] on button "button" at bounding box center [390, 356] width 76 height 43
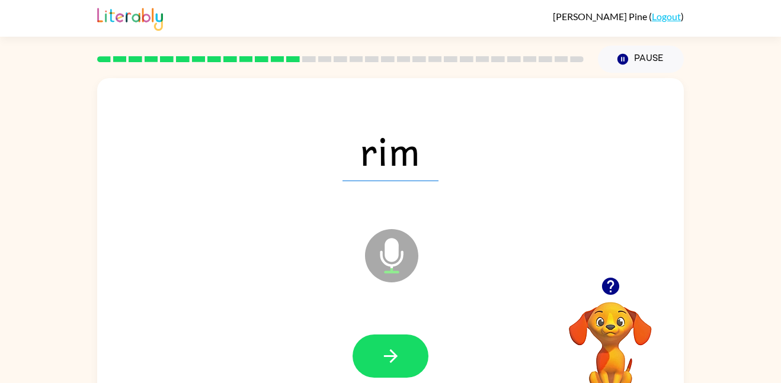
click at [402, 360] on button "button" at bounding box center [390, 356] width 76 height 43
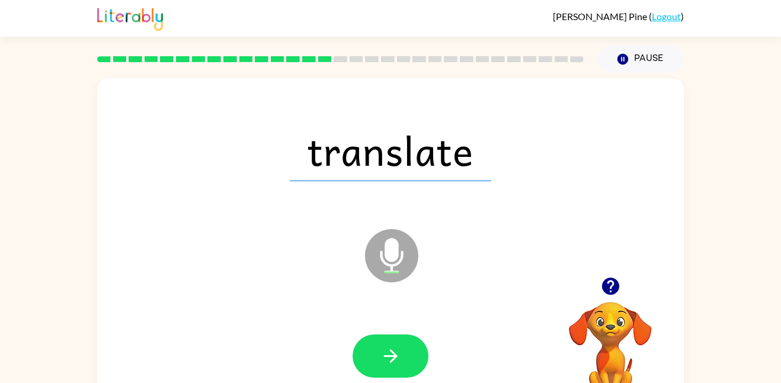
click at [402, 360] on button "button" at bounding box center [390, 356] width 76 height 43
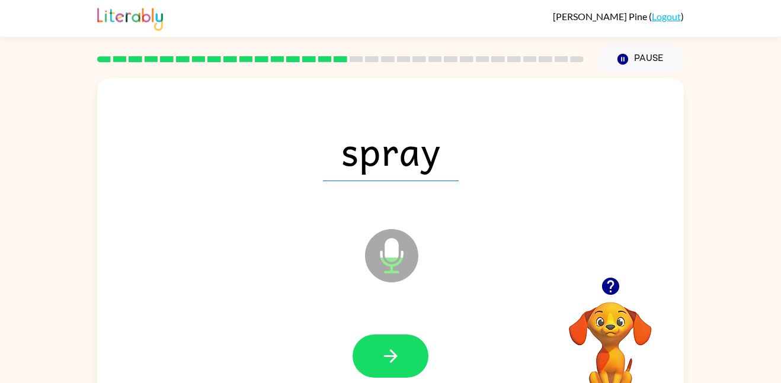
click at [402, 360] on button "button" at bounding box center [390, 356] width 76 height 43
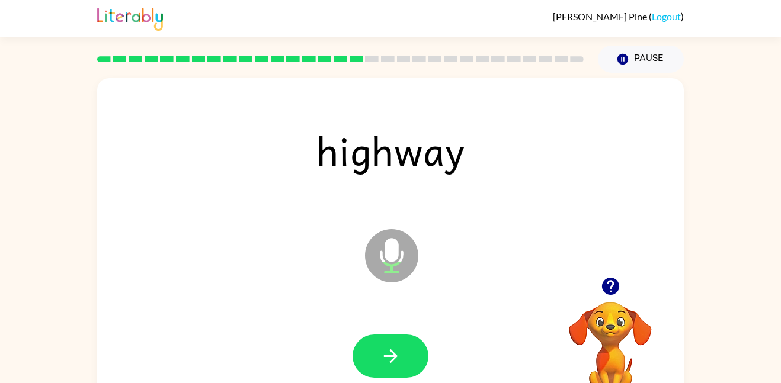
click at [402, 360] on button "button" at bounding box center [390, 356] width 76 height 43
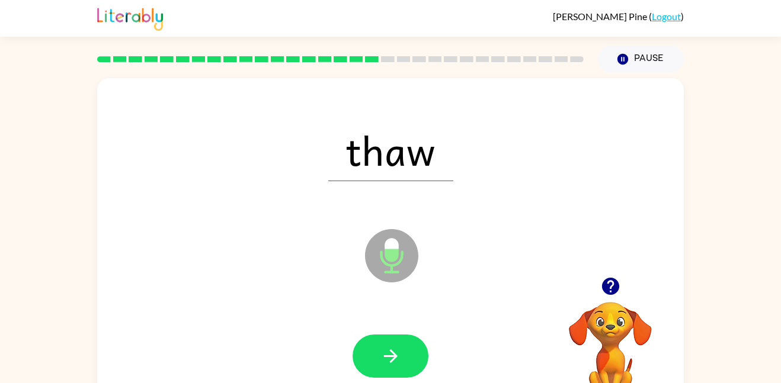
click at [402, 360] on button "button" at bounding box center [390, 356] width 76 height 43
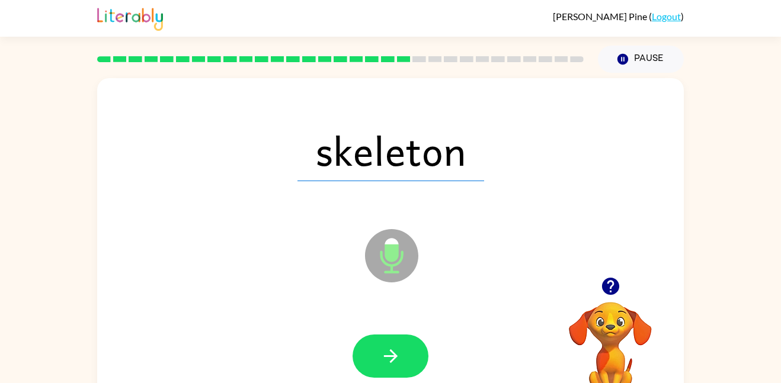
click at [402, 360] on button "button" at bounding box center [390, 356] width 76 height 43
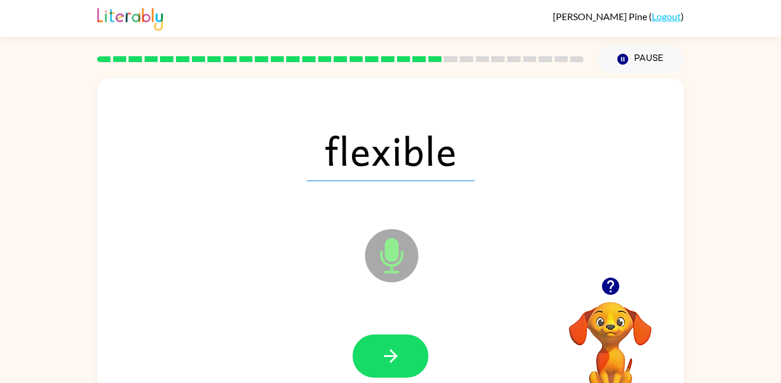
click at [402, 360] on button "button" at bounding box center [390, 356] width 76 height 43
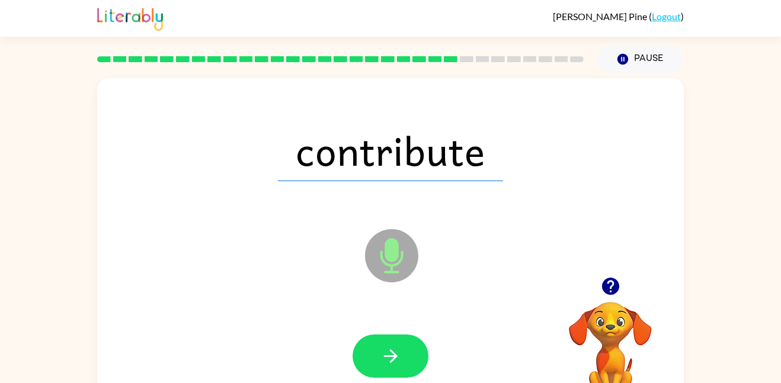
click at [402, 360] on button "button" at bounding box center [390, 356] width 76 height 43
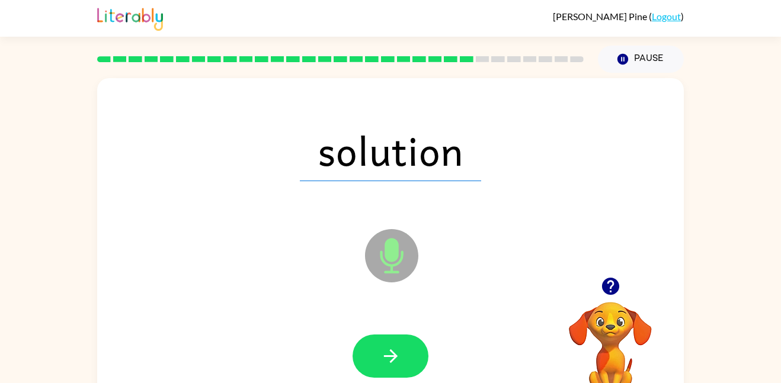
click at [402, 360] on button "button" at bounding box center [390, 356] width 76 height 43
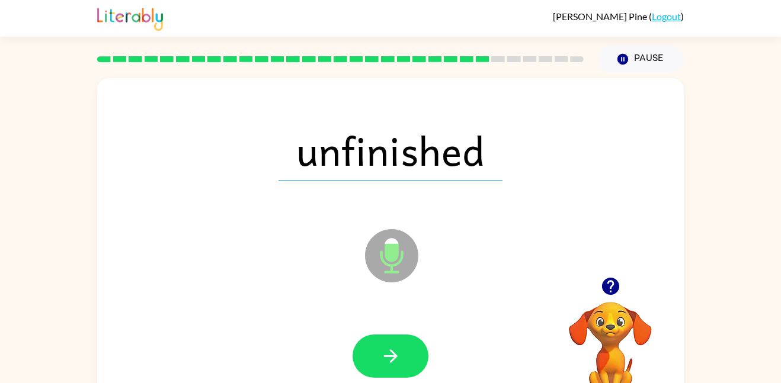
click at [402, 360] on button "button" at bounding box center [390, 356] width 76 height 43
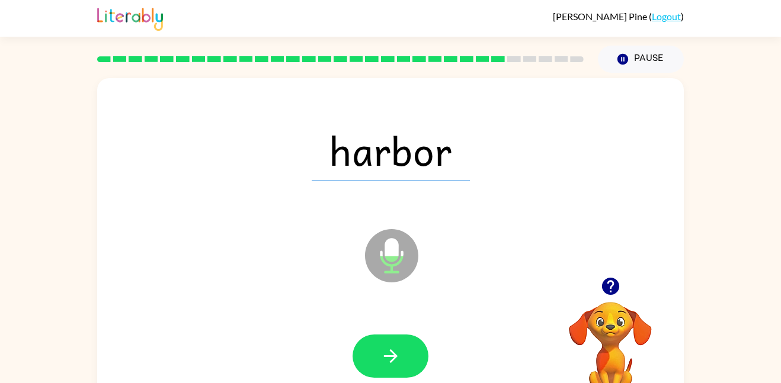
click at [402, 360] on button "button" at bounding box center [390, 356] width 76 height 43
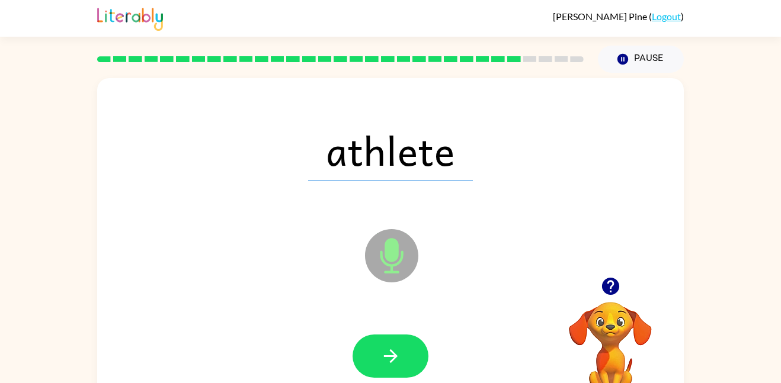
click at [402, 360] on button "button" at bounding box center [390, 356] width 76 height 43
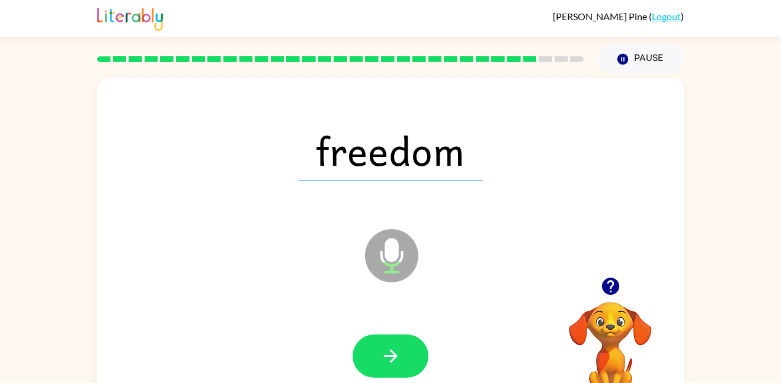
click at [402, 360] on button "button" at bounding box center [390, 356] width 76 height 43
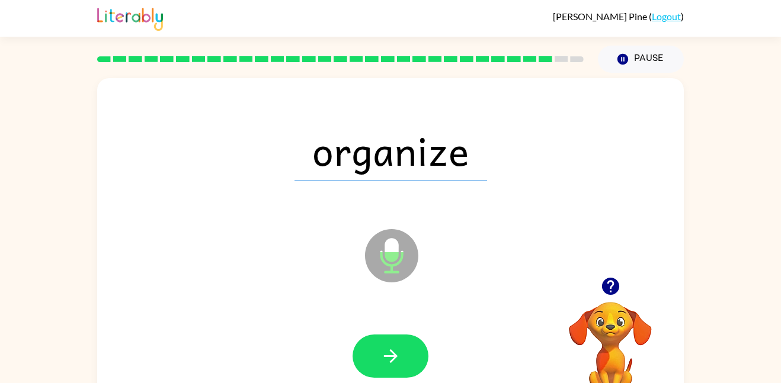
click at [402, 360] on button "button" at bounding box center [390, 356] width 76 height 43
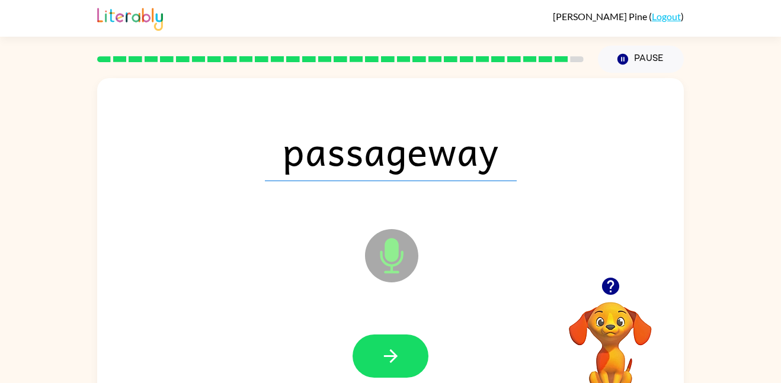
click at [402, 360] on button "button" at bounding box center [390, 356] width 76 height 43
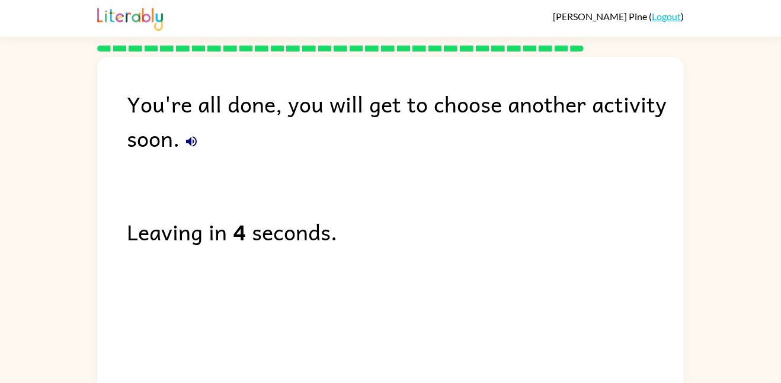
click at [192, 158] on div "You're all done, you will get to choose another activity soon. Leaving in 4 sec…" at bounding box center [390, 223] width 586 height 332
click at [191, 152] on button "button" at bounding box center [191, 142] width 24 height 24
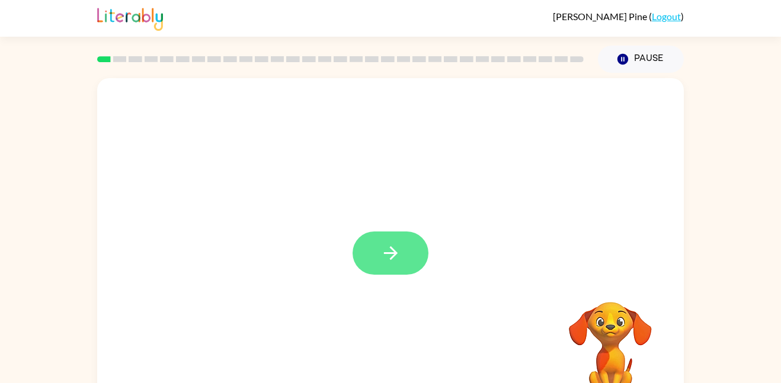
click at [396, 255] on icon "button" at bounding box center [390, 253] width 21 height 21
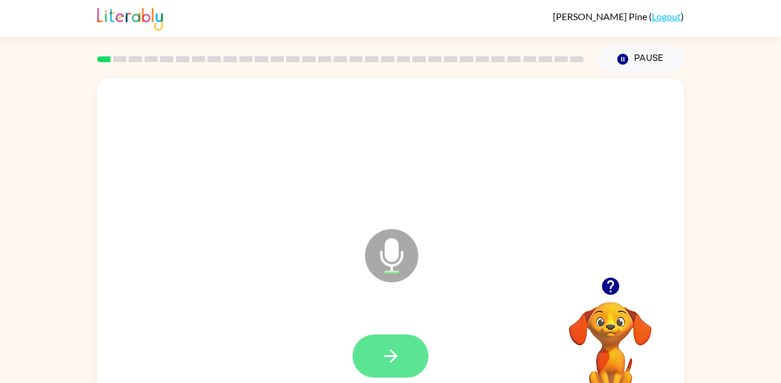
click at [376, 368] on button "button" at bounding box center [390, 356] width 76 height 43
click at [612, 288] on icon "button" at bounding box center [609, 286] width 17 height 17
click at [399, 351] on icon "button" at bounding box center [390, 356] width 21 height 21
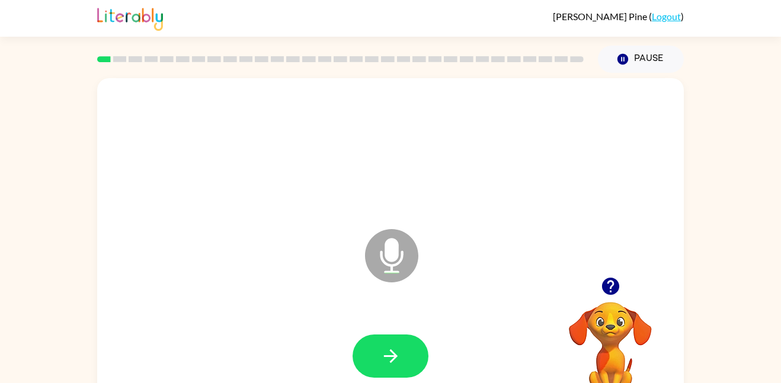
click at [399, 351] on icon "button" at bounding box center [390, 356] width 21 height 21
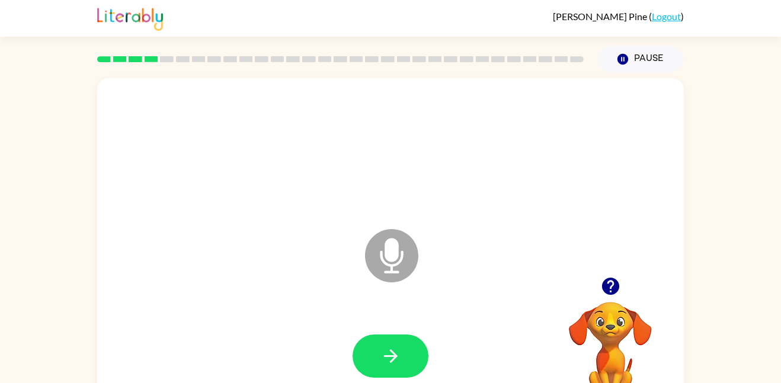
click at [602, 279] on icon "button" at bounding box center [610, 286] width 21 height 21
click at [405, 354] on button "button" at bounding box center [390, 356] width 76 height 43
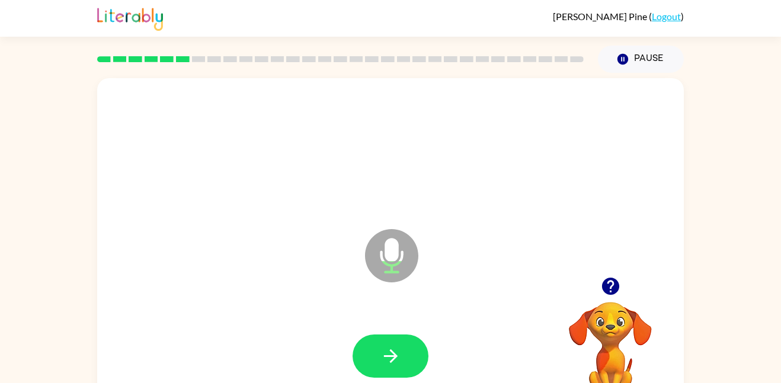
click at [405, 354] on button "button" at bounding box center [390, 356] width 76 height 43
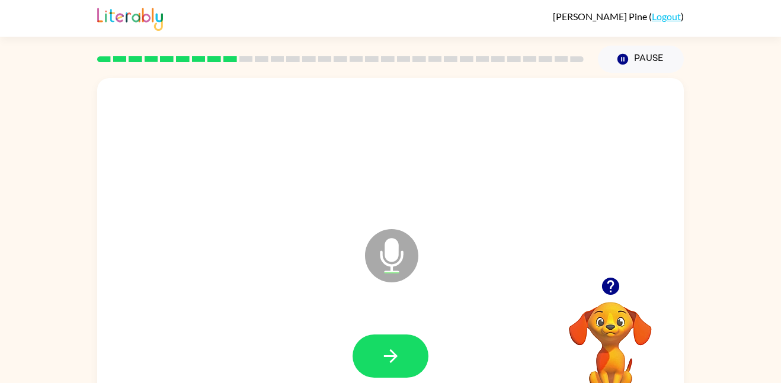
click at [602, 284] on icon "button" at bounding box center [609, 286] width 17 height 17
click at [392, 337] on button "button" at bounding box center [390, 356] width 76 height 43
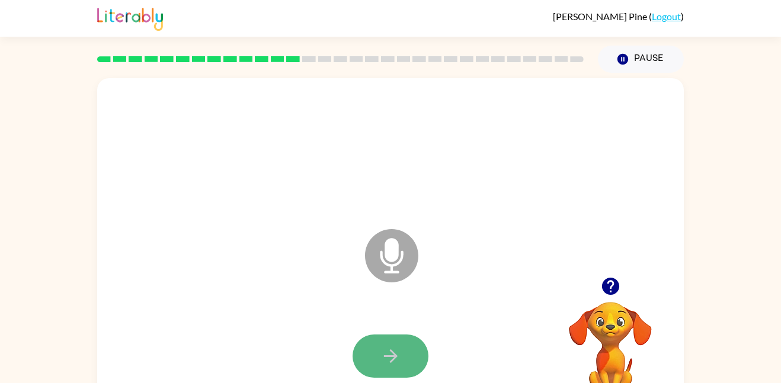
click at [395, 365] on icon "button" at bounding box center [390, 356] width 21 height 21
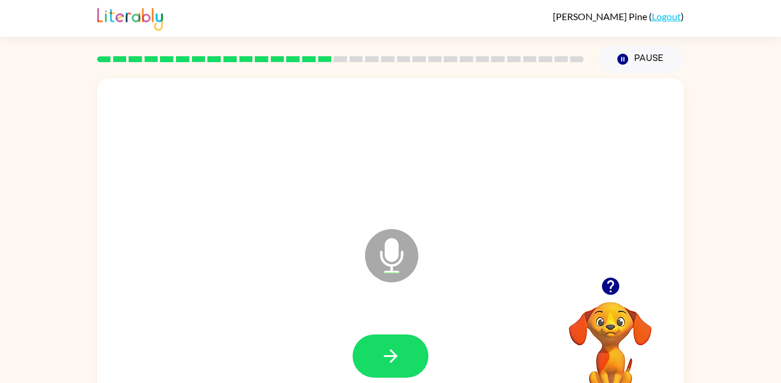
click at [395, 365] on icon "button" at bounding box center [390, 356] width 21 height 21
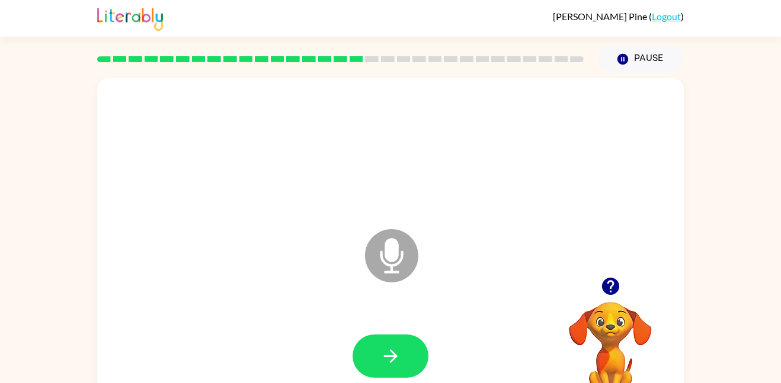
click at [395, 365] on icon "button" at bounding box center [390, 356] width 21 height 21
click at [610, 283] on icon "button" at bounding box center [609, 286] width 17 height 17
click at [397, 341] on button "button" at bounding box center [390, 356] width 76 height 43
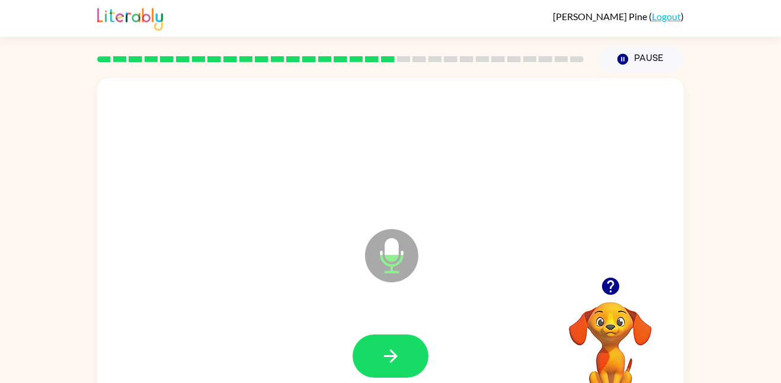
click at [397, 341] on button "button" at bounding box center [390, 356] width 76 height 43
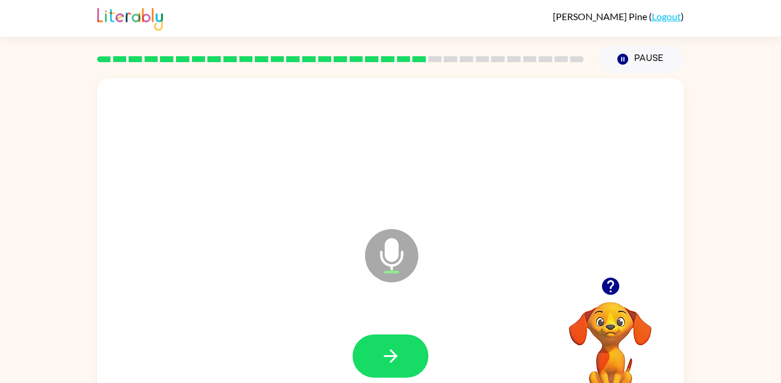
click at [397, 341] on button "button" at bounding box center [390, 356] width 76 height 43
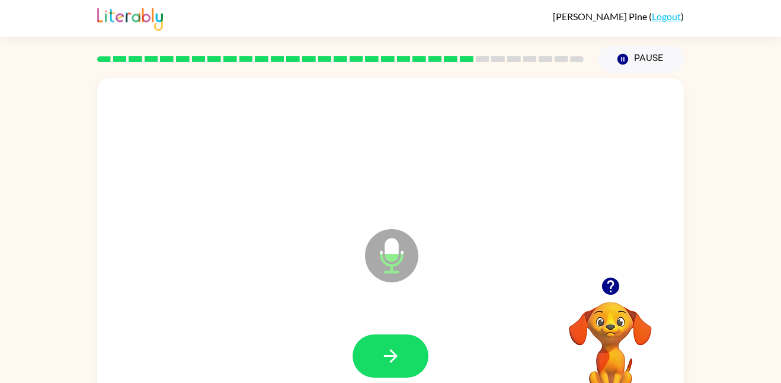
click at [397, 341] on button "button" at bounding box center [390, 356] width 76 height 43
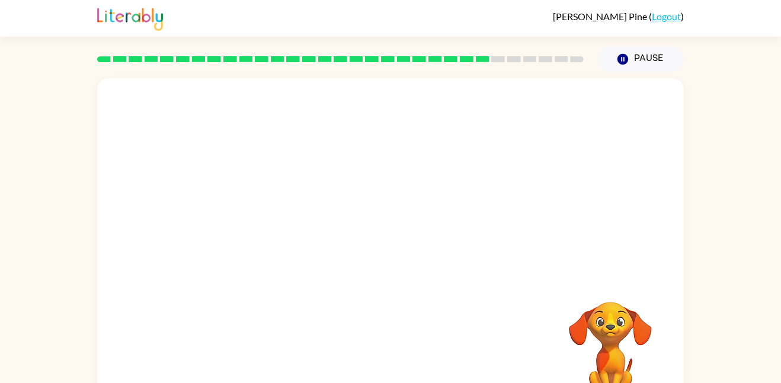
click at [397, 341] on div "Your browser must support playing .mp4 files to use Literably. Please try using…" at bounding box center [390, 247] width 586 height 338
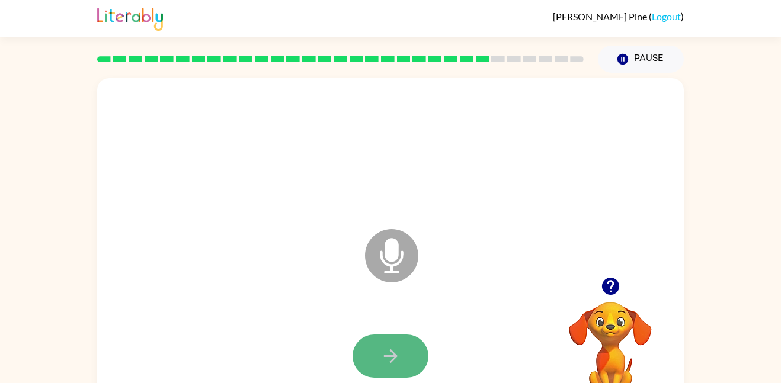
click at [396, 342] on button "button" at bounding box center [390, 356] width 76 height 43
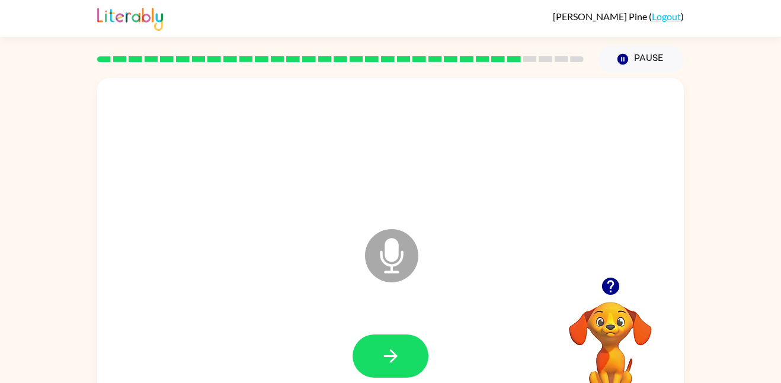
click at [606, 288] on icon "button" at bounding box center [609, 286] width 17 height 17
click at [412, 361] on button "button" at bounding box center [390, 356] width 76 height 43
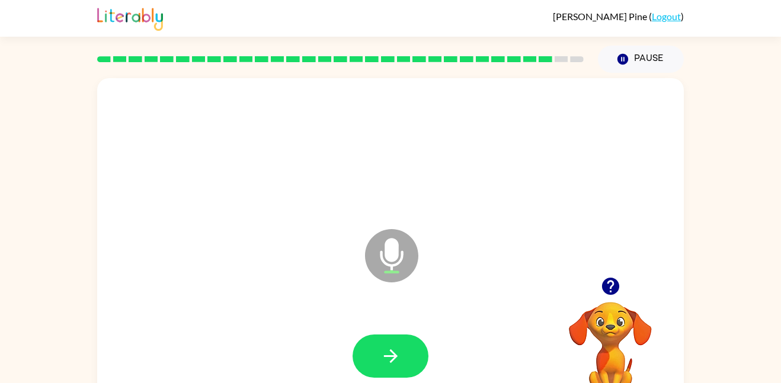
click at [412, 361] on button "button" at bounding box center [390, 356] width 76 height 43
click at [600, 280] on icon "button" at bounding box center [610, 286] width 21 height 21
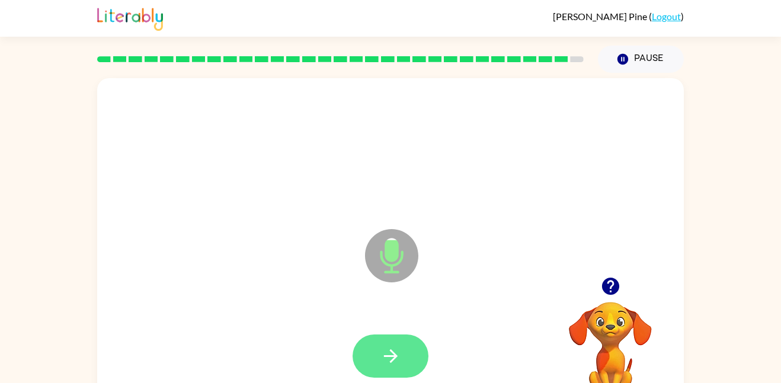
click at [407, 349] on button "button" at bounding box center [390, 356] width 76 height 43
